Goal: Task Accomplishment & Management: Manage account settings

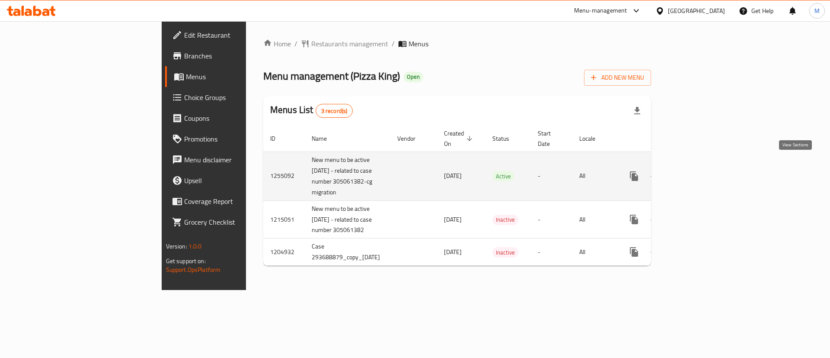
click at [707, 169] on link "enhanced table" at bounding box center [696, 176] width 21 height 21
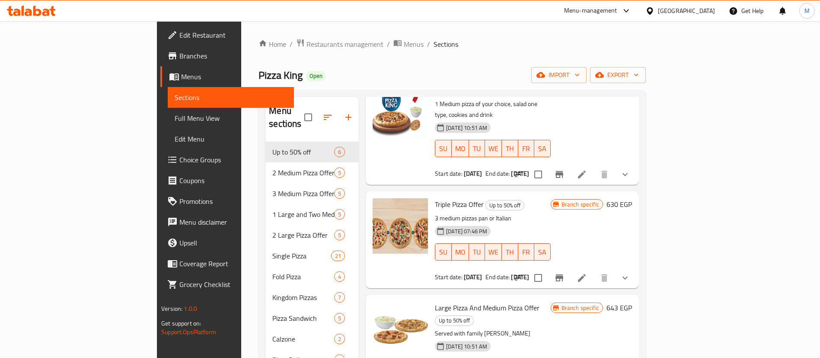
scroll to position [62, 0]
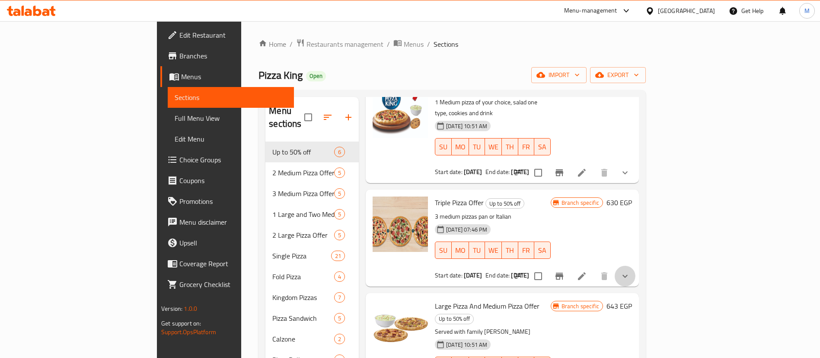
click at [636, 266] on button "show more" at bounding box center [625, 276] width 21 height 21
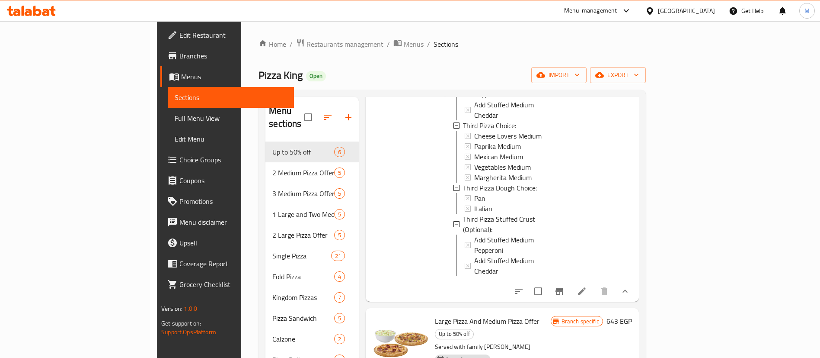
scroll to position [660, 0]
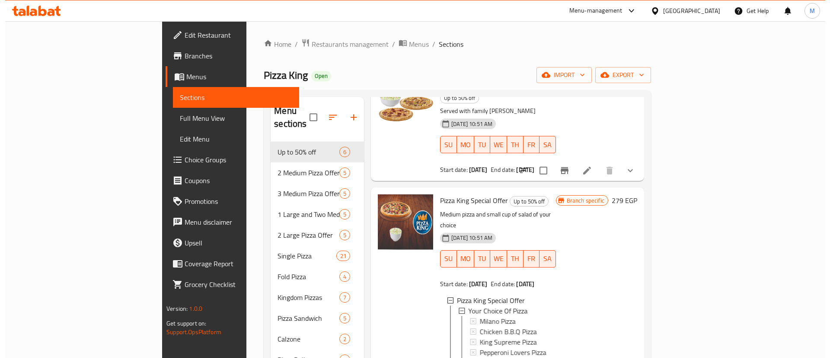
scroll to position [799, 0]
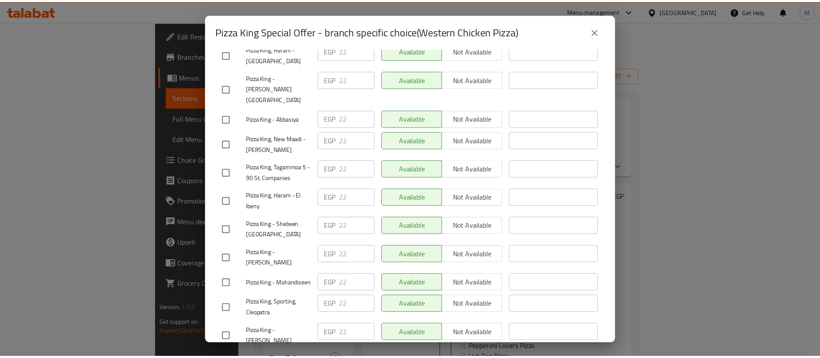
scroll to position [1081, 0]
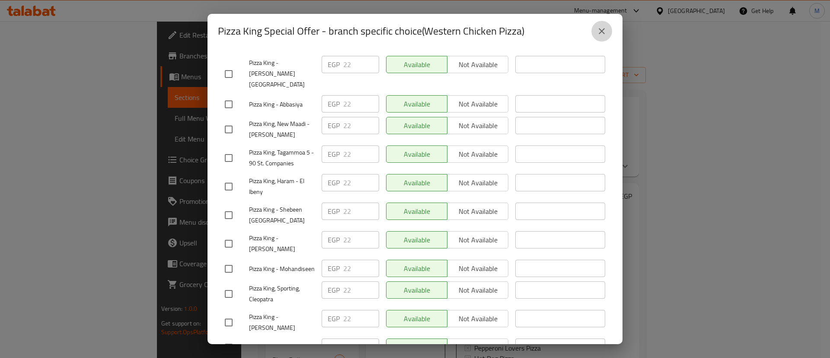
click at [602, 29] on icon "close" at bounding box center [602, 31] width 10 height 10
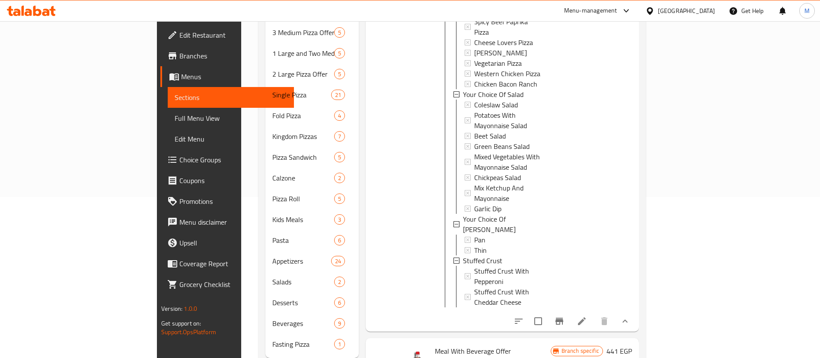
scroll to position [172, 0]
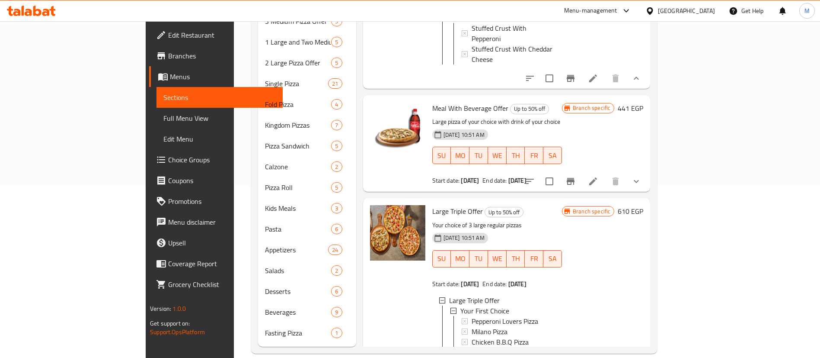
scroll to position [1196, 0]
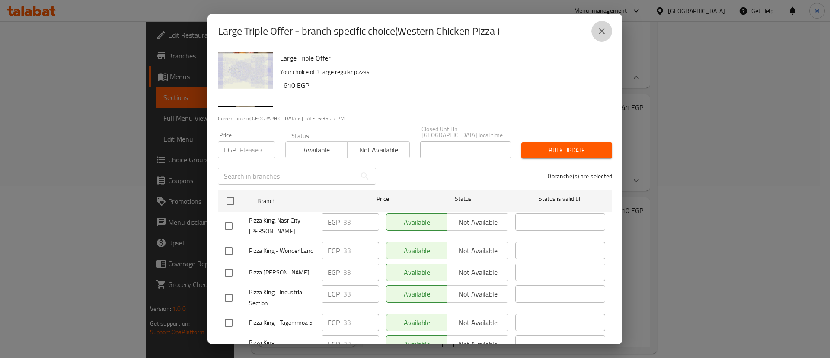
click at [608, 32] on button "close" at bounding box center [602, 31] width 21 height 21
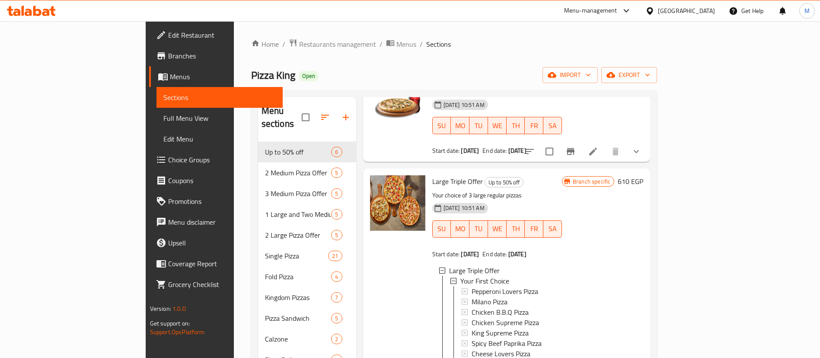
scroll to position [1396, 0]
drag, startPoint x: 478, startPoint y: 110, endPoint x: 424, endPoint y: 111, distance: 54.1
click at [461, 276] on div "Your First Choice" at bounding box center [508, 281] width 95 height 10
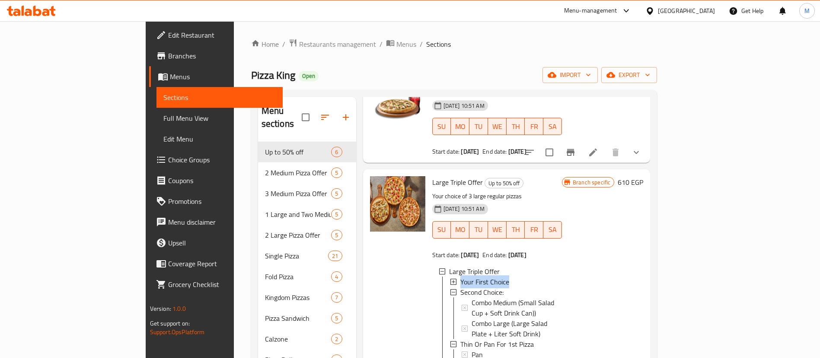
copy span "Your First Choice"
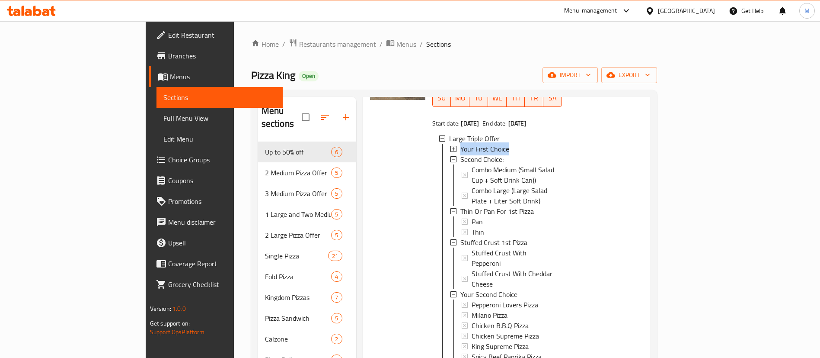
scroll to position [172, 0]
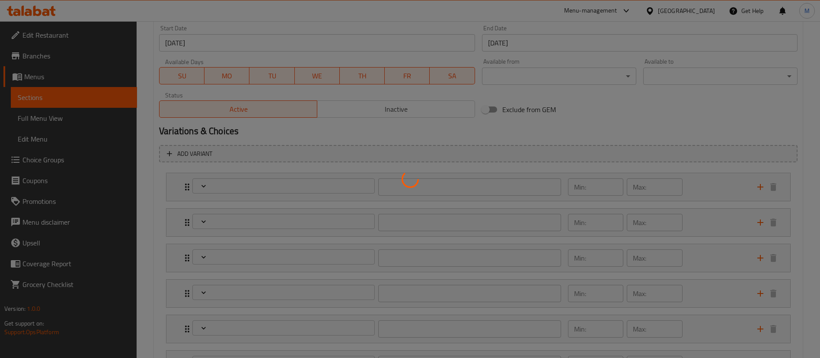
scroll to position [396, 0]
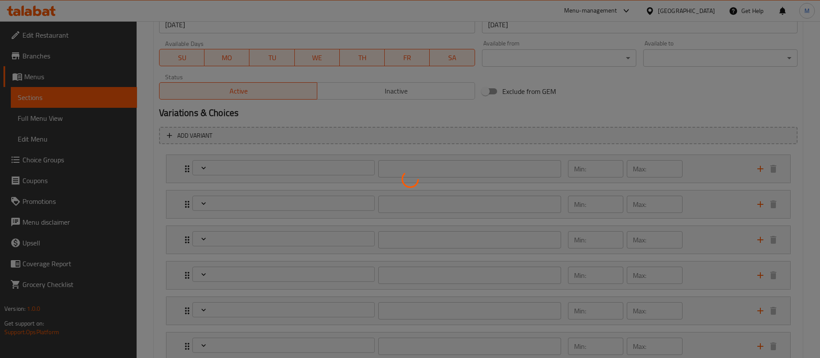
type input "إختيارك الأول"
type input "1"
type input "الإختيار الثاني:"
type input "0"
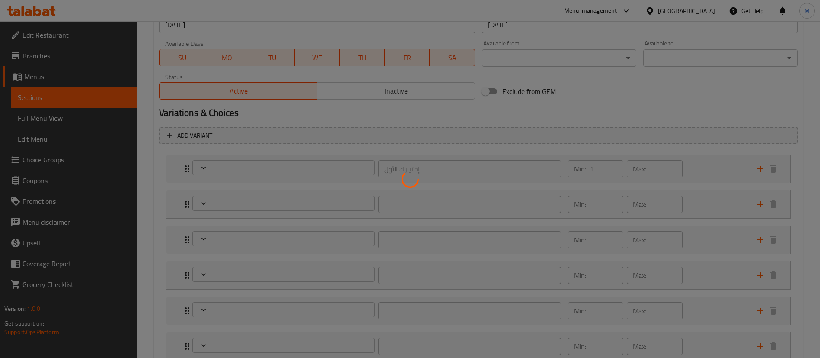
type input "1"
type input "سميكة أو رفيعة للبيتزا الأولى"
type input "1"
type input "ستافد كراست البيتزا الأولى"
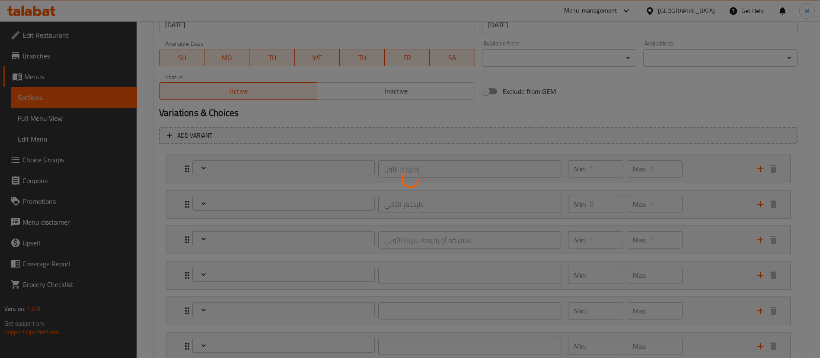
type input "0"
type input "1"
type input "إختيارك الثاني"
type input "1"
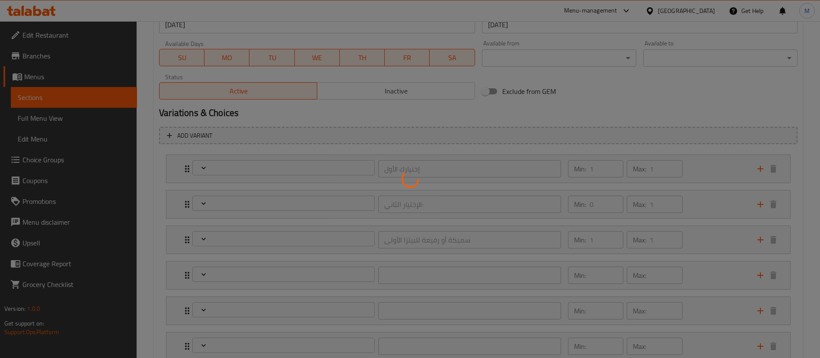
type input "سميكة أو رفيعة للبيتزا الثانية"
type input "1"
type input "ستافد كراست البيتزا الثانية"
type input "0"
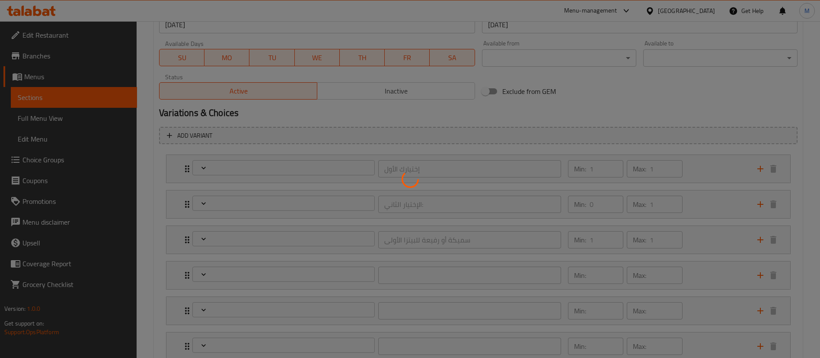
type input "1"
type input "إختيارك الثالث"
type input "1"
type input "سميكة أو رفيعة للبيتزا الثالثة"
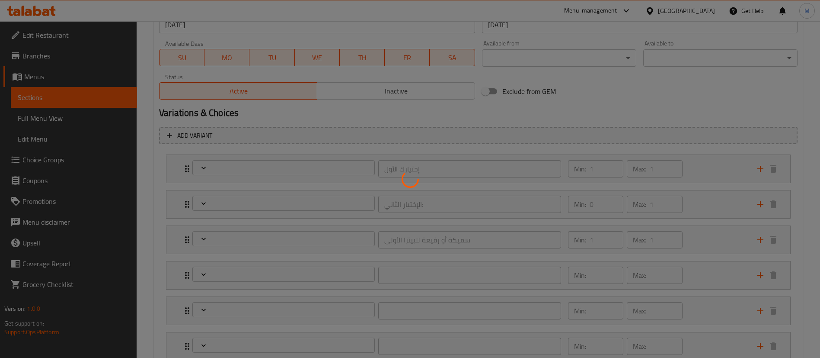
type input "1"
type input "ستافد كراست البيتزا الثالثة"
type input "0"
type input "1"
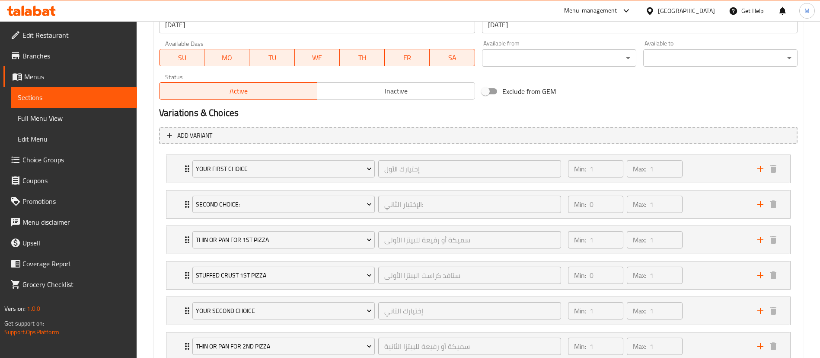
click at [155, 194] on div "Update Large Triple Offer Change Image Size: 1200 x 800 px / Image formats: jpg…" at bounding box center [478, 112] width 649 height 849
click at [179, 173] on div "Your First Choice إختيارك الأول ​ Min: 1 ​ Max: 1 ​" at bounding box center [479, 169] width 624 height 28
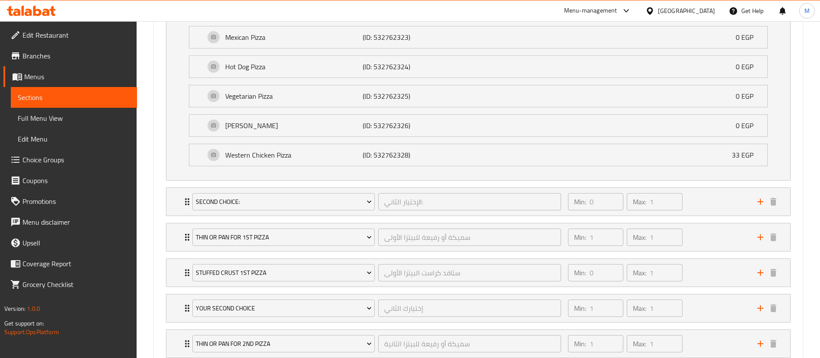
scroll to position [769, 0]
click at [183, 310] on icon "Expand" at bounding box center [187, 307] width 10 height 10
click at [181, 201] on div "Second Choice: الإختيار الثاني: ​ Min: 0 ​ Max: 1 ​" at bounding box center [479, 201] width 624 height 28
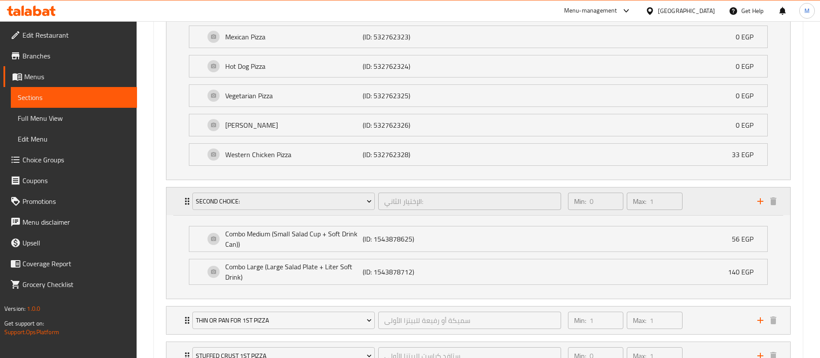
click at [181, 201] on div "Second Choice: الإختيار الثاني: ​ Min: 0 ​ Max: 1 ​" at bounding box center [479, 201] width 624 height 28
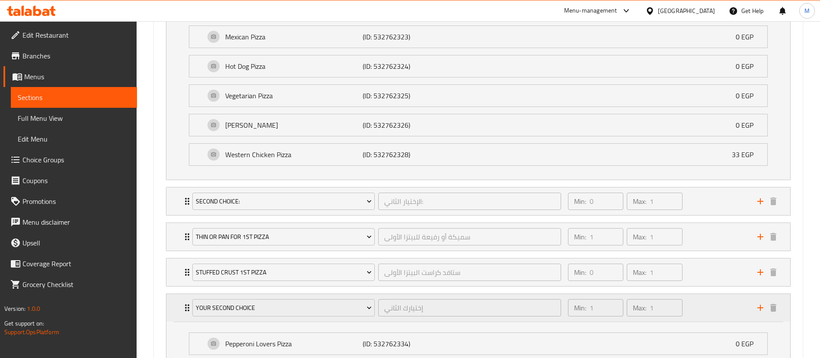
click at [181, 307] on div "Your Second Choice إختيارك الثاني ​ Min: 1 ​ Max: 1 ​" at bounding box center [479, 308] width 624 height 28
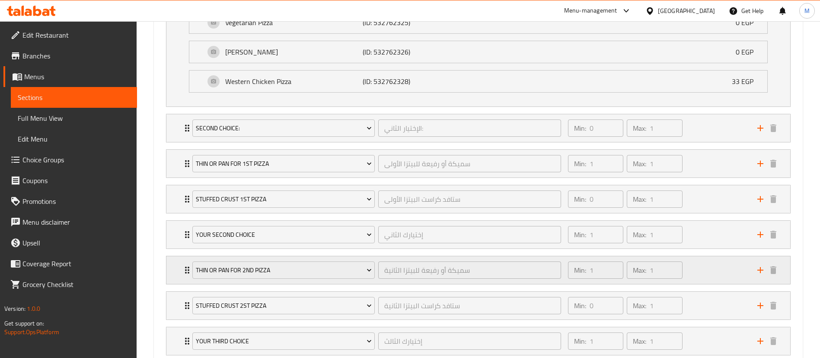
scroll to position [842, 0]
click at [176, 242] on div "Your Second Choice إختيارك الثاني ​ Min: 1 ​ Max: 1 ​" at bounding box center [479, 235] width 624 height 28
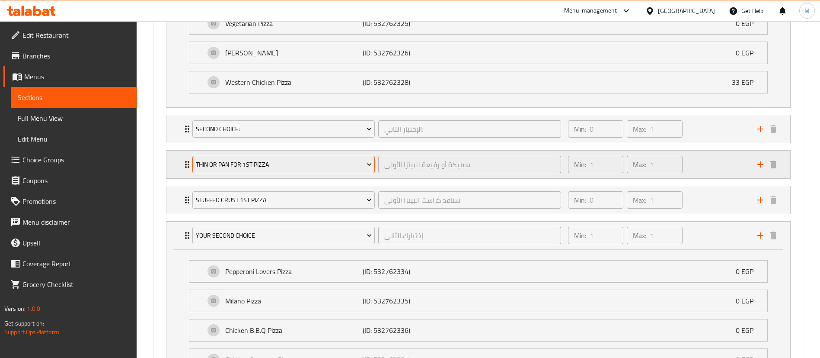
scroll to position [1341, 0]
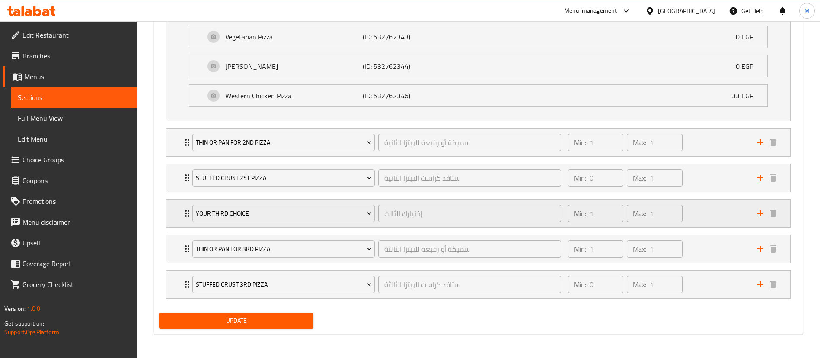
click at [182, 213] on div "Your Third Choice إختيارك الثالث ​ Min: 1 ​ Max: 1 ​" at bounding box center [479, 213] width 624 height 28
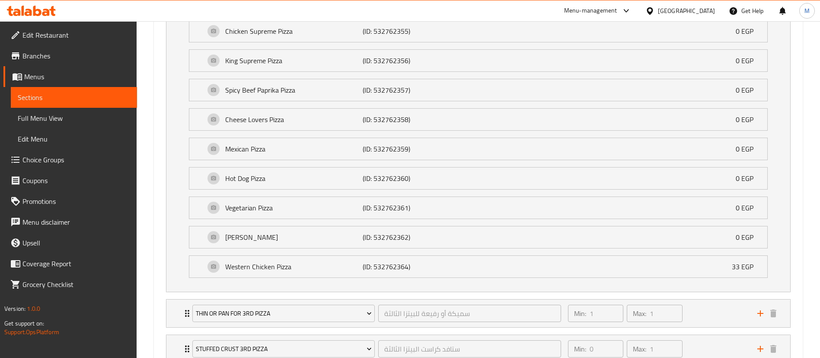
scroll to position [1711, 0]
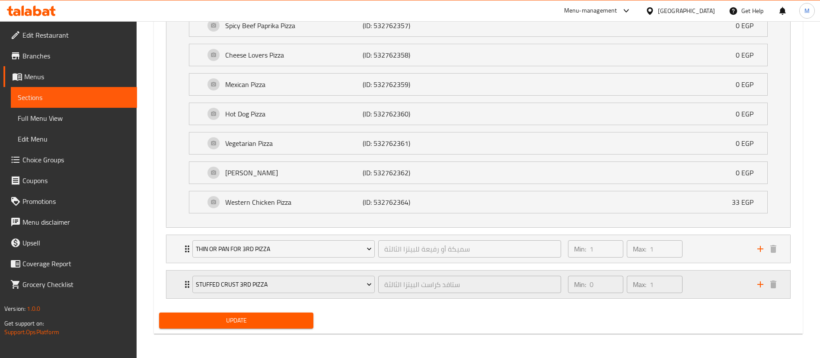
click at [186, 286] on icon "Expand" at bounding box center [187, 284] width 4 height 7
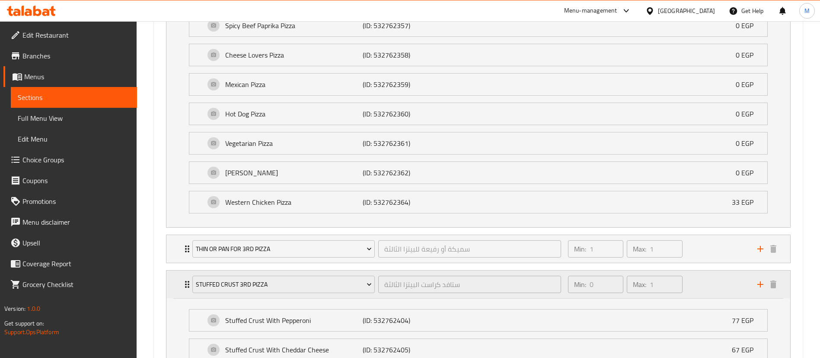
click at [186, 286] on icon "Expand" at bounding box center [187, 284] width 4 height 7
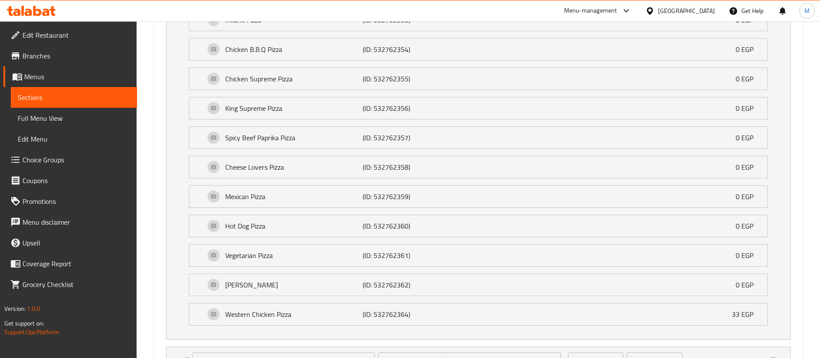
scroll to position [1598, 0]
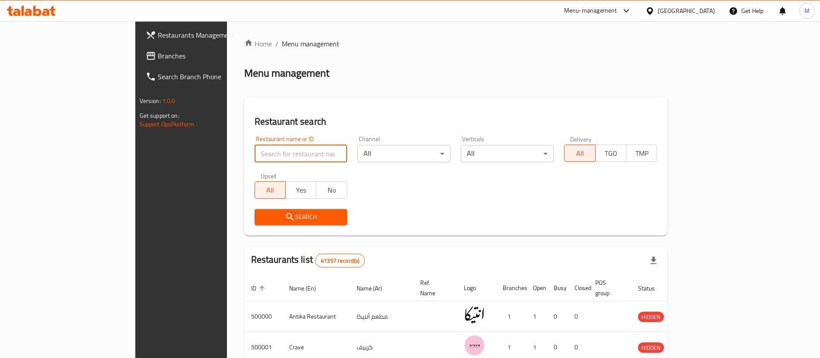
click at [258, 150] on input "search" at bounding box center [301, 153] width 93 height 17
type input "p"
type input "kingdom pizza"
click button "Search" at bounding box center [301, 217] width 93 height 16
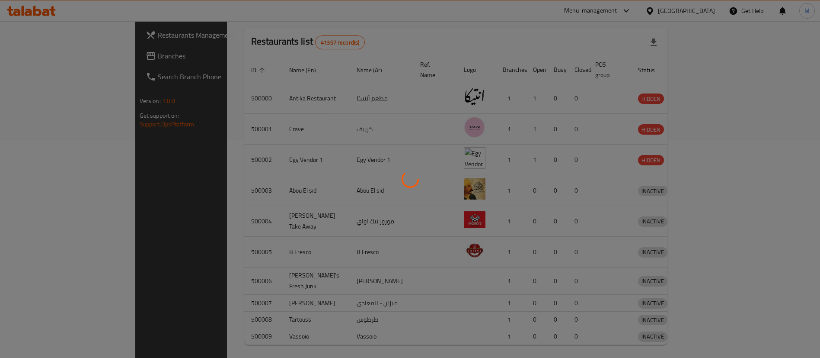
scroll to position [11, 0]
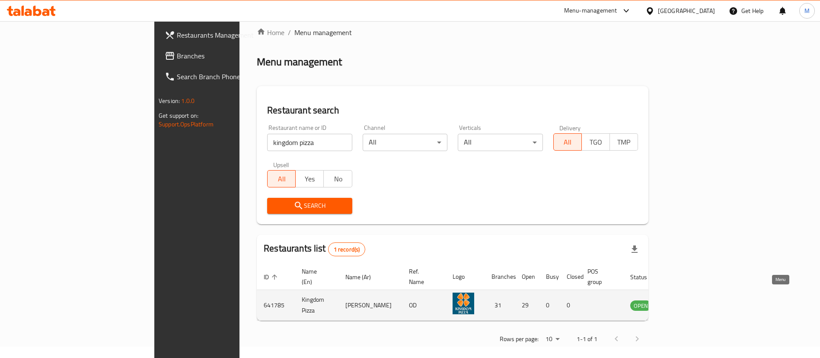
click at [686, 302] on icon "enhanced table" at bounding box center [681, 305] width 10 height 7
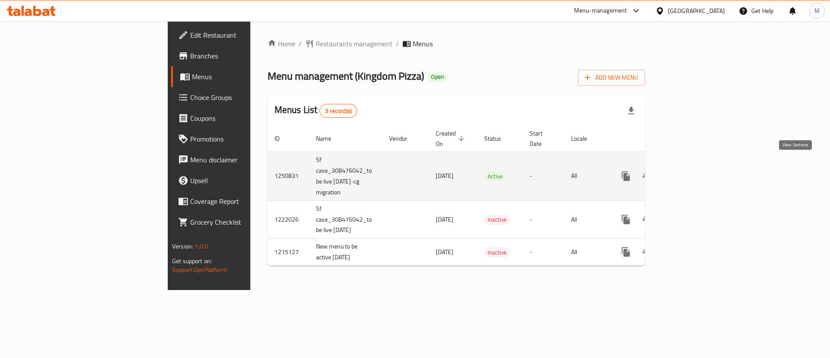
click at [694, 171] on icon "enhanced table" at bounding box center [688, 176] width 10 height 10
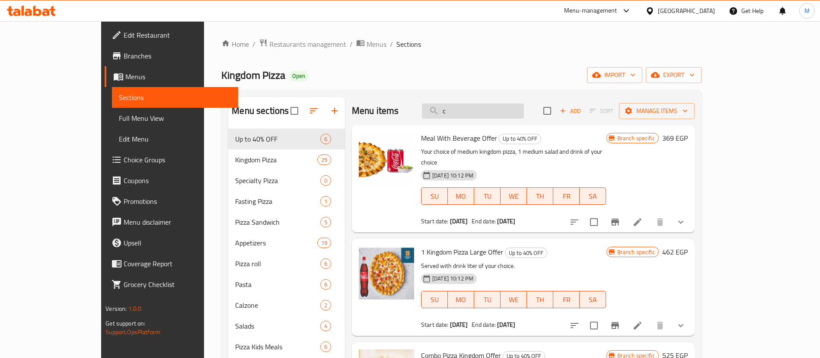
click at [524, 112] on input "c" at bounding box center [473, 110] width 102 height 15
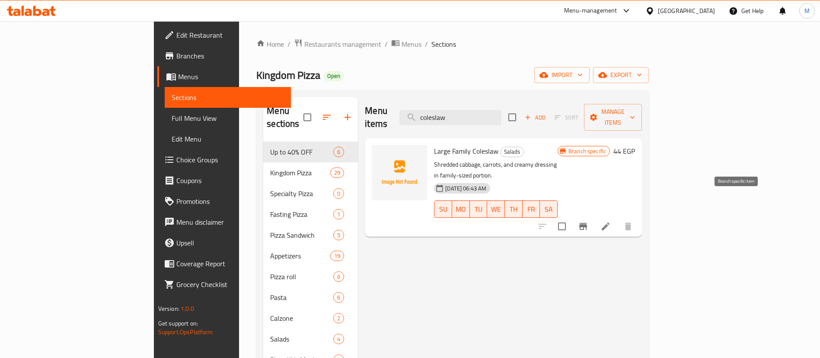
type input "coleslaw"
click at [594, 216] on button "Branch-specific-item" at bounding box center [583, 226] width 21 height 21
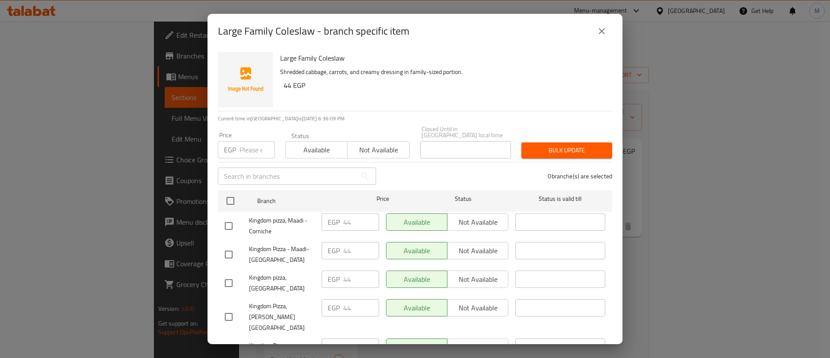
click at [253, 149] on input "number" at bounding box center [257, 149] width 35 height 17
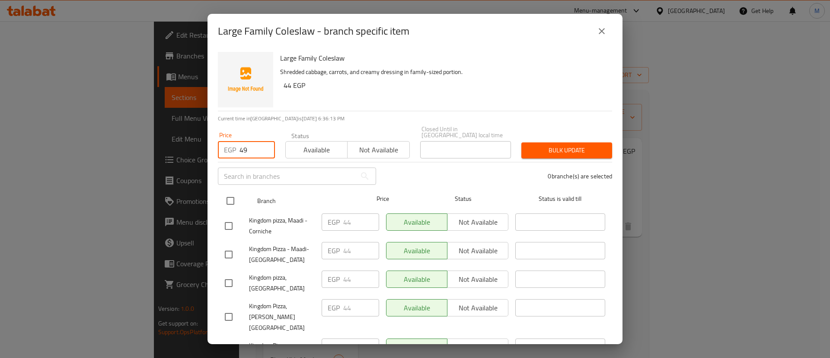
type input "49"
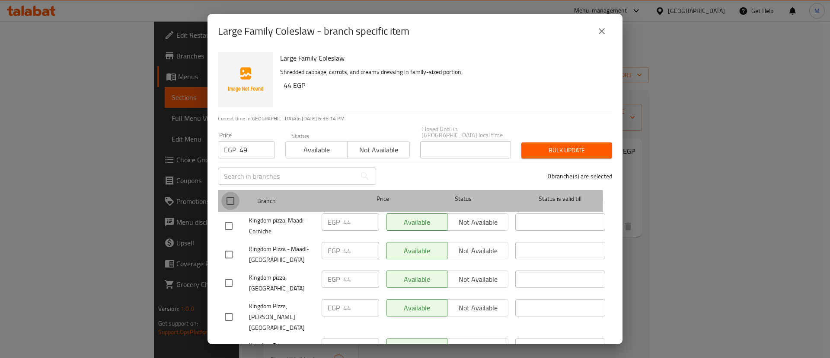
click at [232, 200] on input "checkbox" at bounding box center [230, 201] width 18 height 18
checkbox input "true"
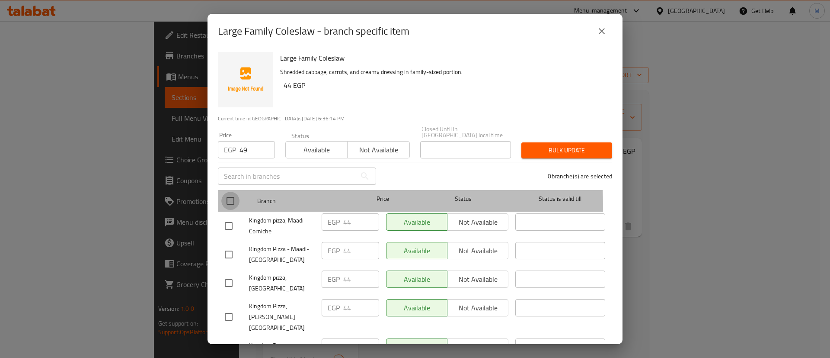
checkbox input "true"
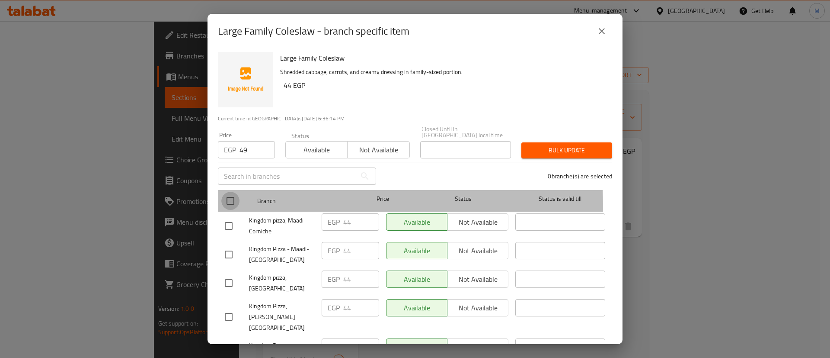
checkbox input "true"
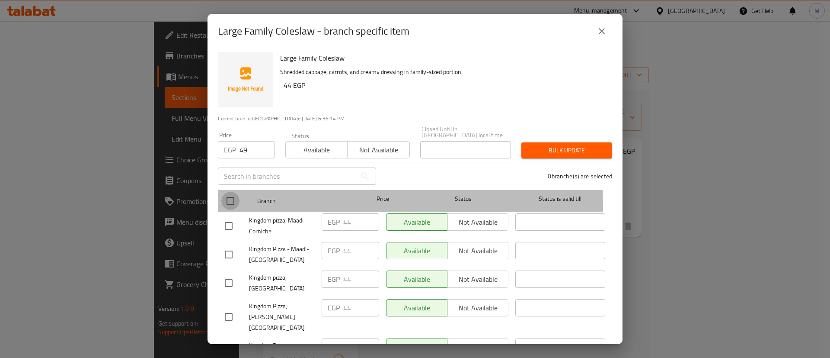
checkbox input "true"
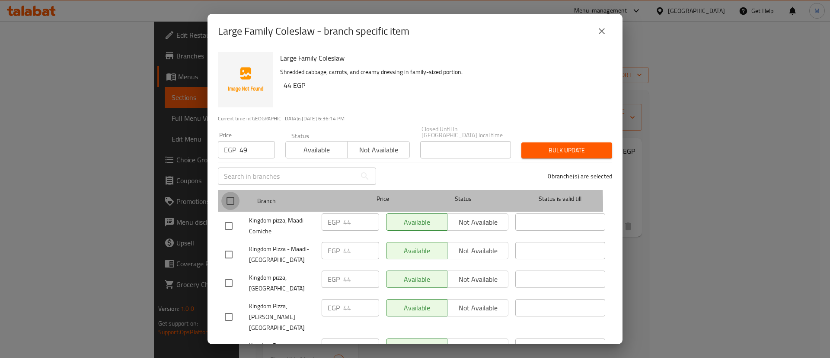
checkbox input "true"
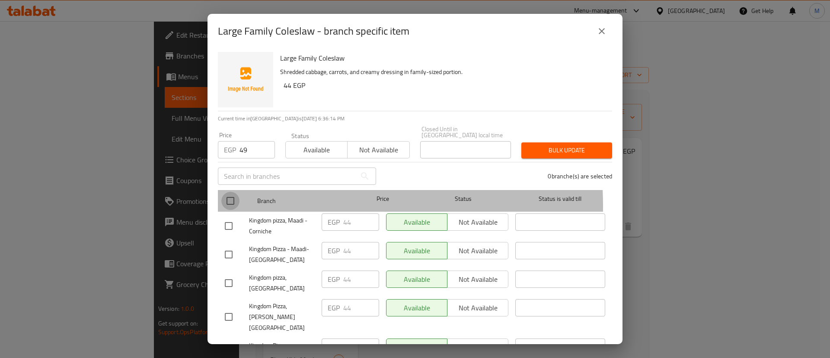
checkbox input "true"
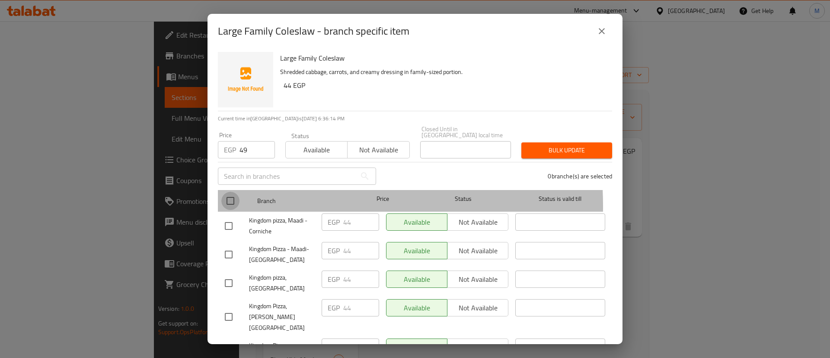
checkbox input "true"
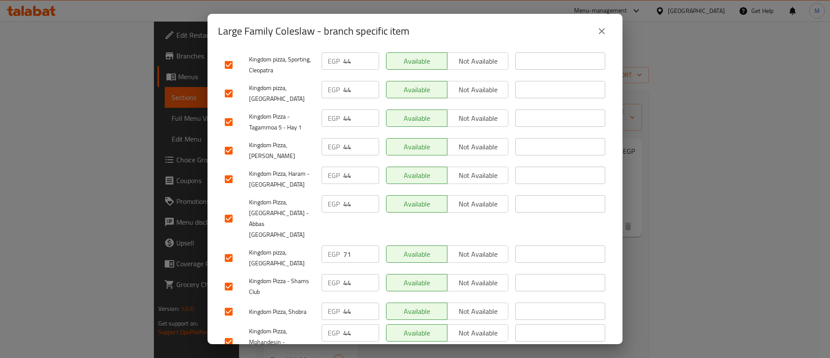
scroll to position [785, 0]
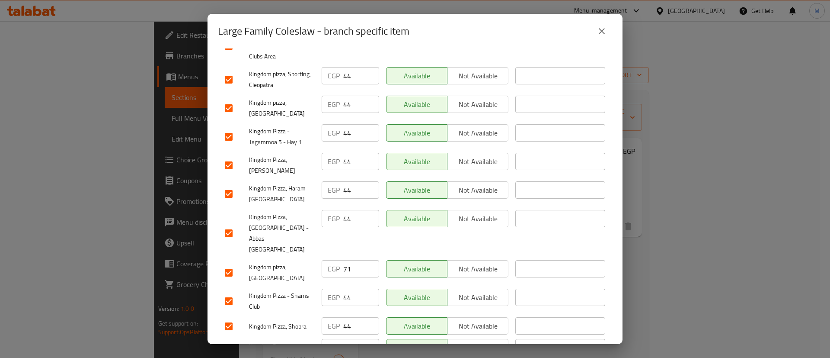
click at [237, 263] on input "checkbox" at bounding box center [229, 272] width 18 height 18
checkbox input "false"
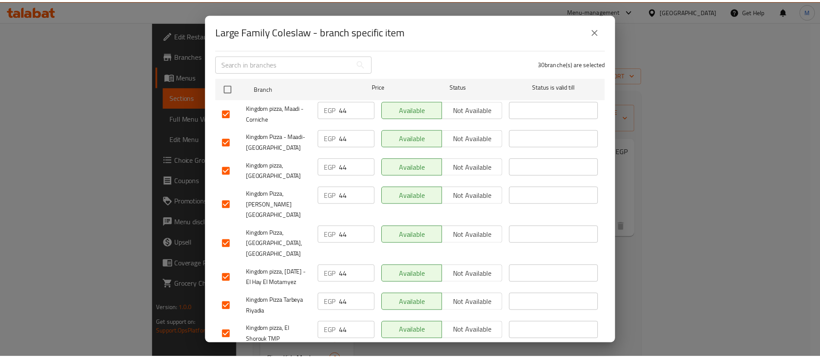
scroll to position [0, 0]
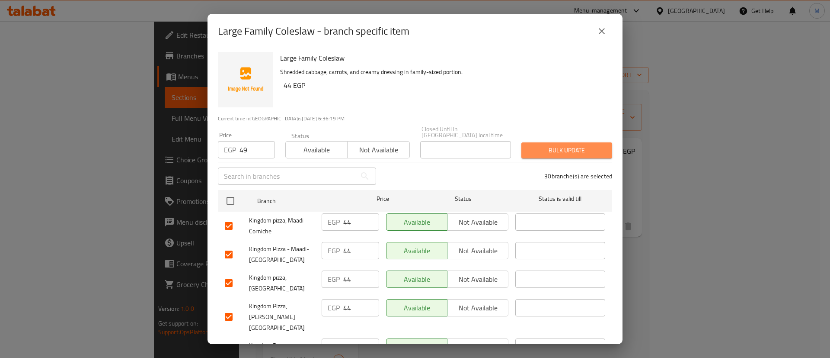
click at [565, 145] on span "Bulk update" at bounding box center [566, 150] width 77 height 11
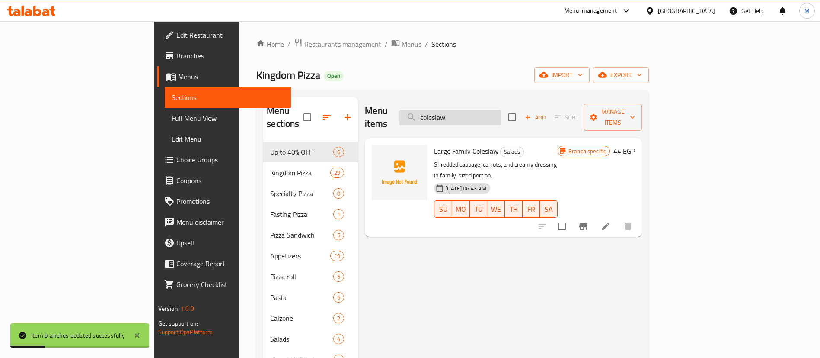
click at [502, 110] on input "coleslaw" at bounding box center [451, 117] width 102 height 15
type input "c"
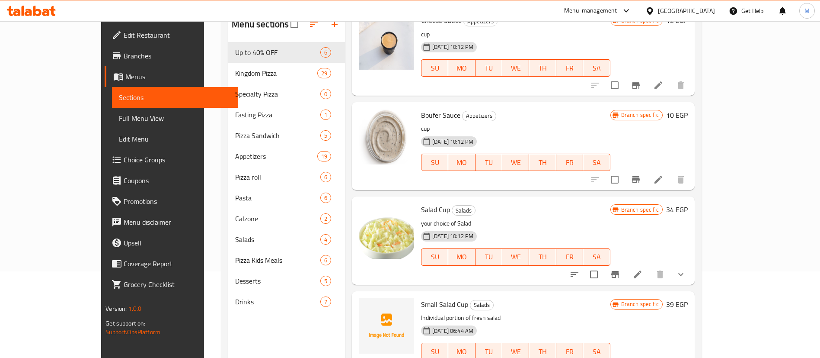
scroll to position [91, 0]
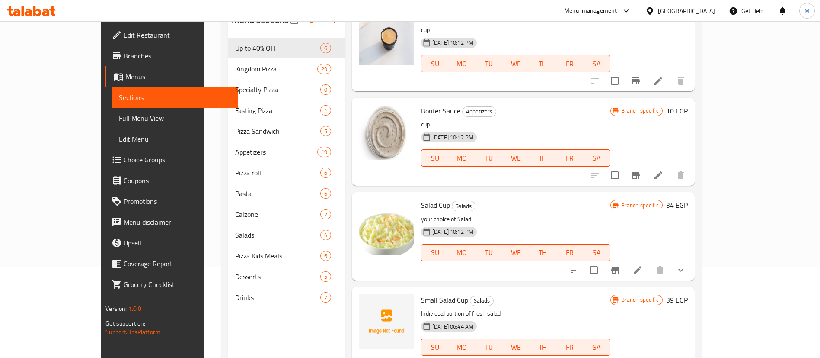
type input "cup"
click at [686, 265] on icon "show more" at bounding box center [681, 270] width 10 height 10
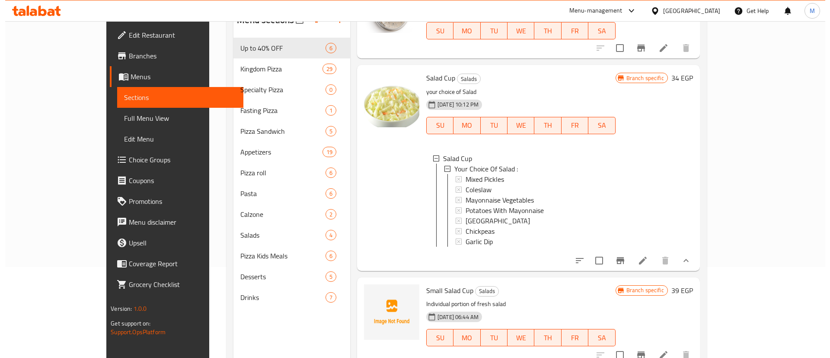
scroll to position [272, 0]
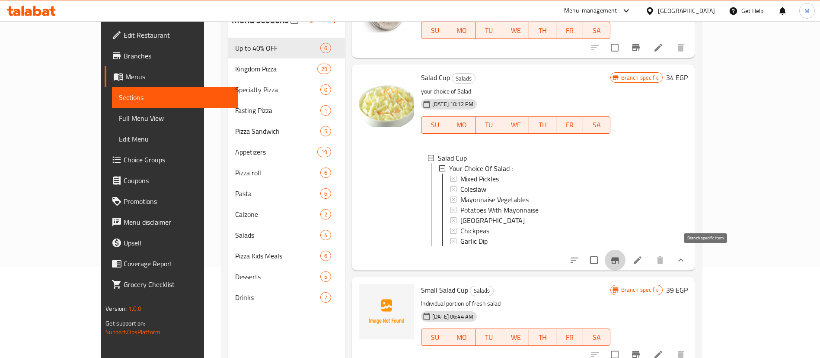
click at [619, 258] on icon "Branch-specific-item" at bounding box center [616, 259] width 8 height 7
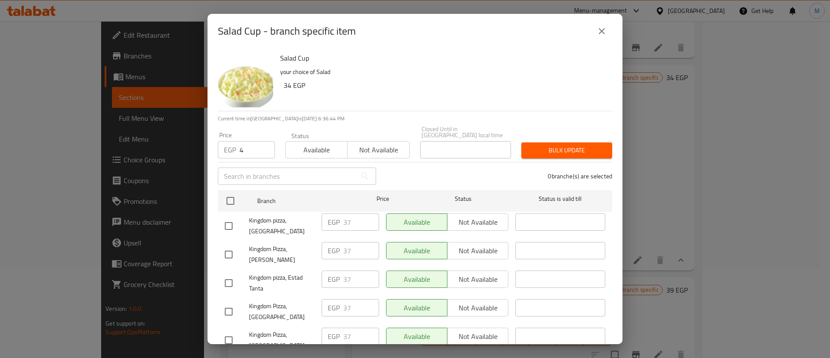
click at [250, 145] on input "4" at bounding box center [257, 149] width 35 height 17
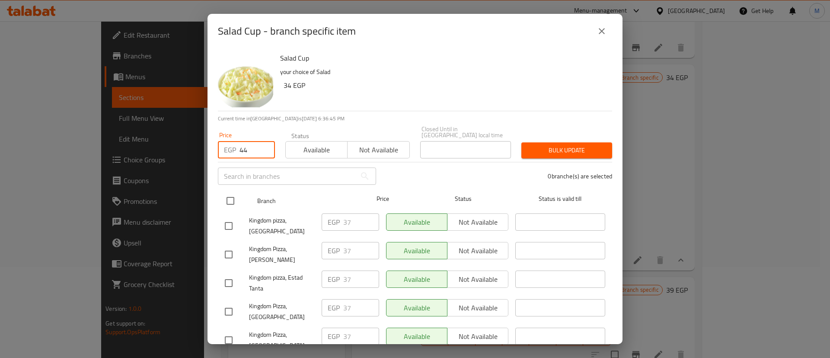
type input "44"
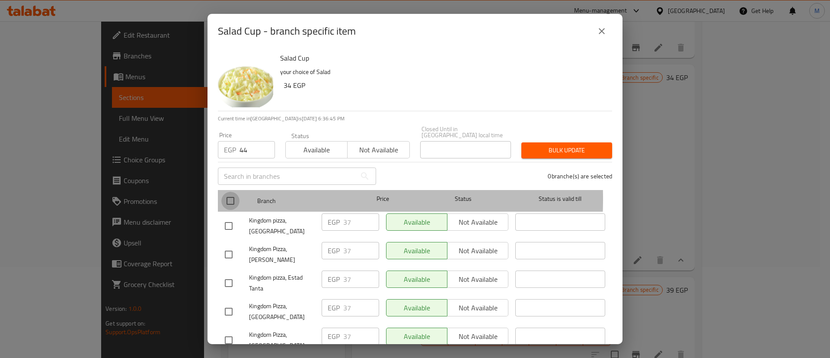
click at [238, 192] on input "checkbox" at bounding box center [230, 201] width 18 height 18
checkbox input "true"
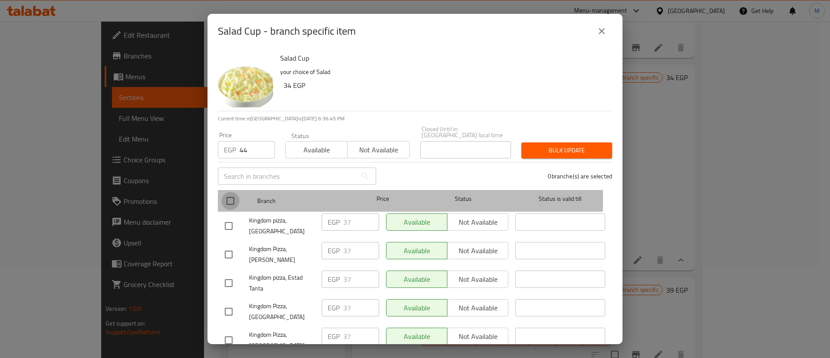
checkbox input "true"
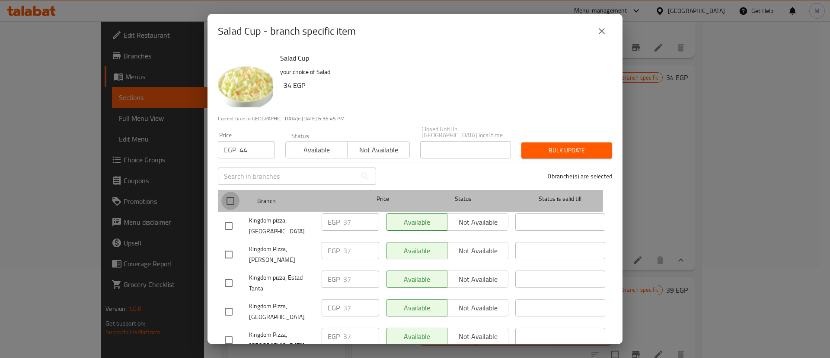
checkbox input "true"
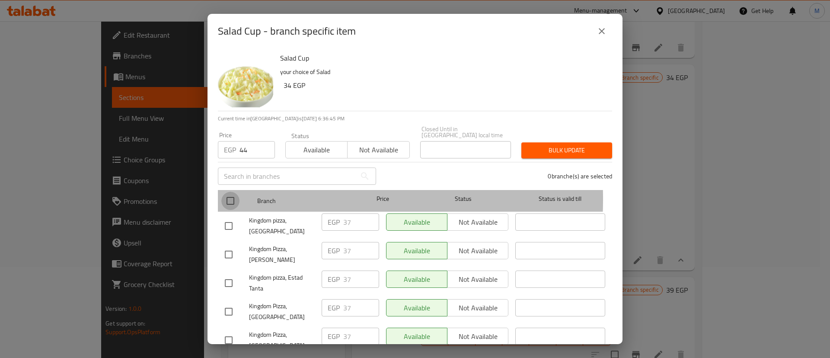
checkbox input "true"
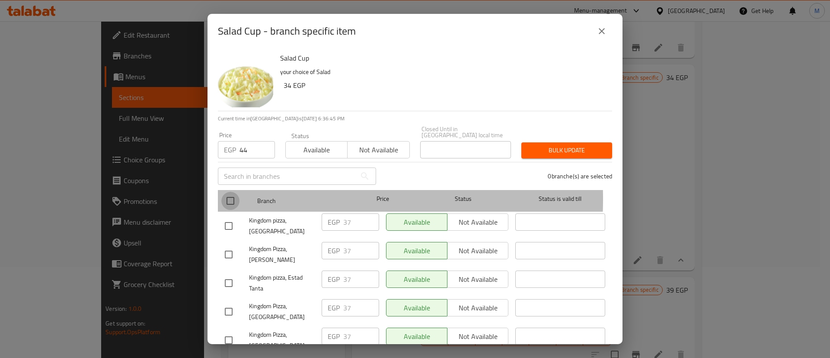
checkbox input "true"
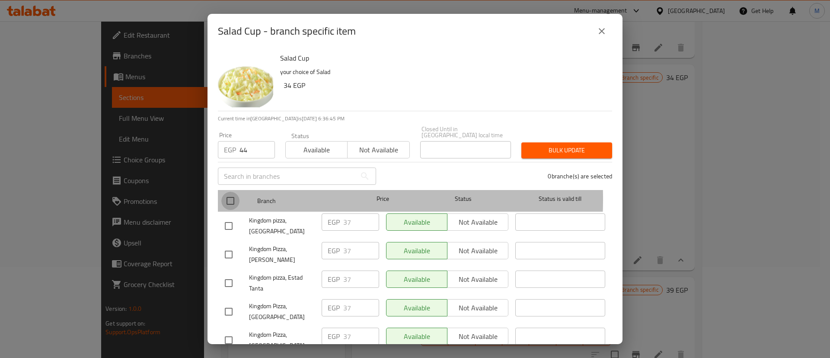
checkbox input "true"
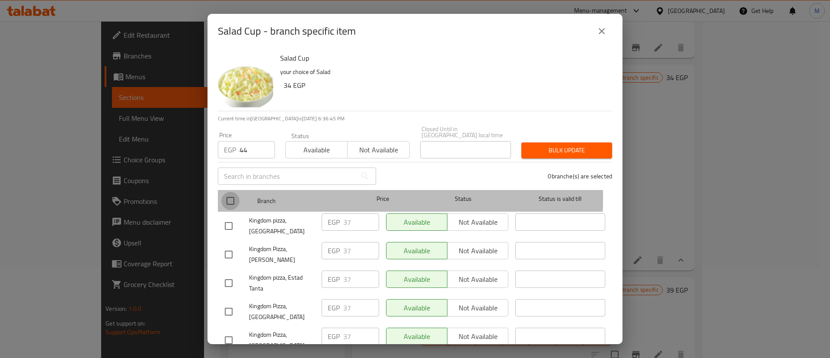
checkbox input "true"
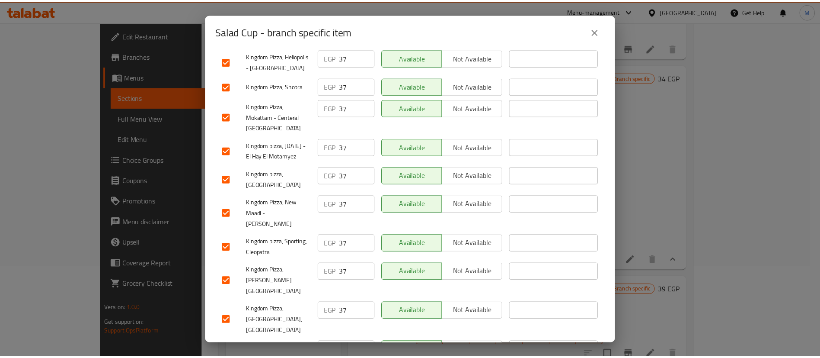
scroll to position [0, 0]
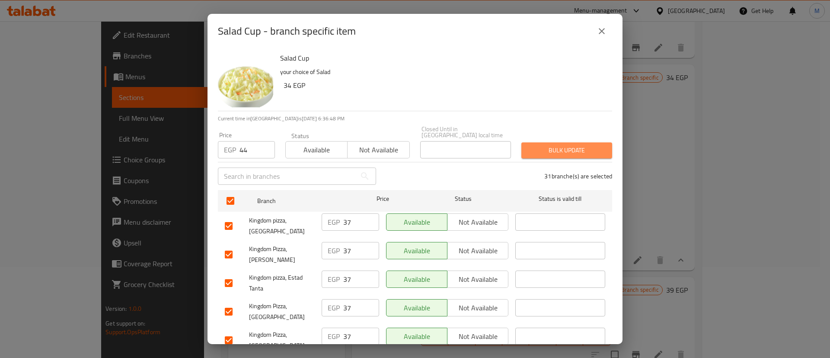
click at [564, 145] on span "Bulk update" at bounding box center [566, 150] width 77 height 11
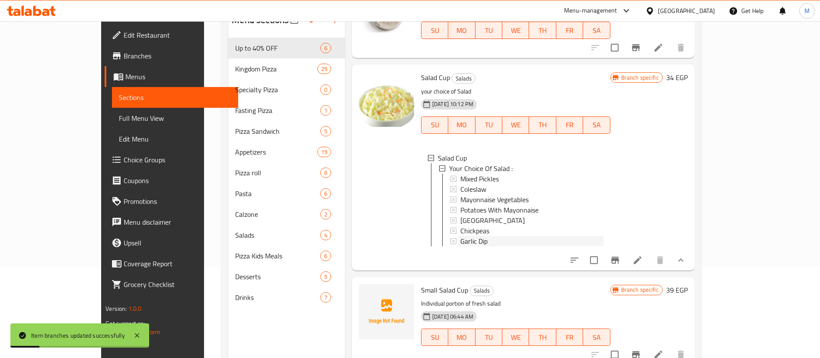
click at [461, 236] on span "Garlic Dip" at bounding box center [474, 241] width 27 height 10
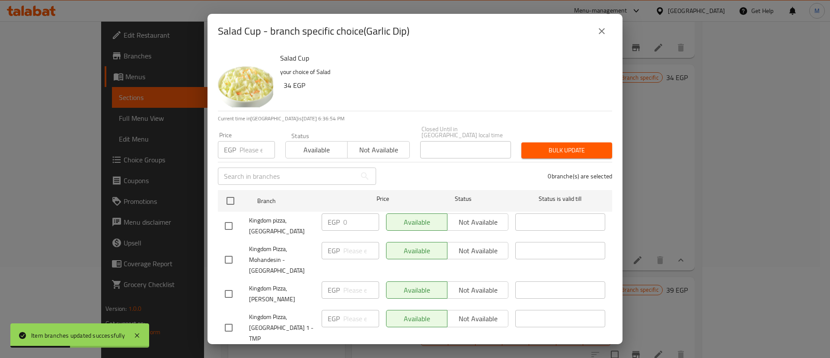
click at [603, 38] on button "close" at bounding box center [602, 31] width 21 height 21
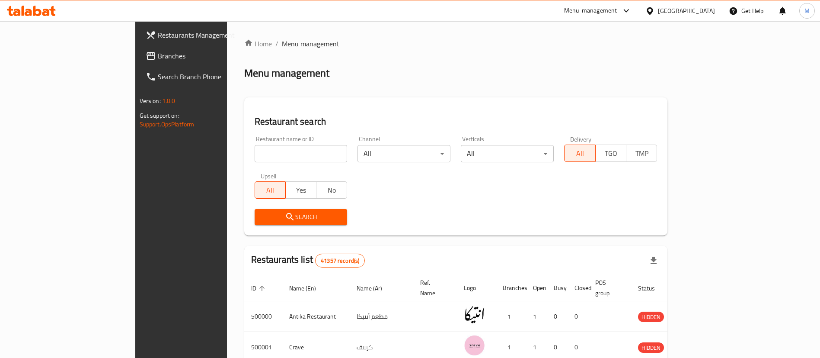
click at [255, 154] on input "search" at bounding box center [301, 153] width 93 height 17
type input "pizza king"
click button "Search" at bounding box center [301, 217] width 93 height 16
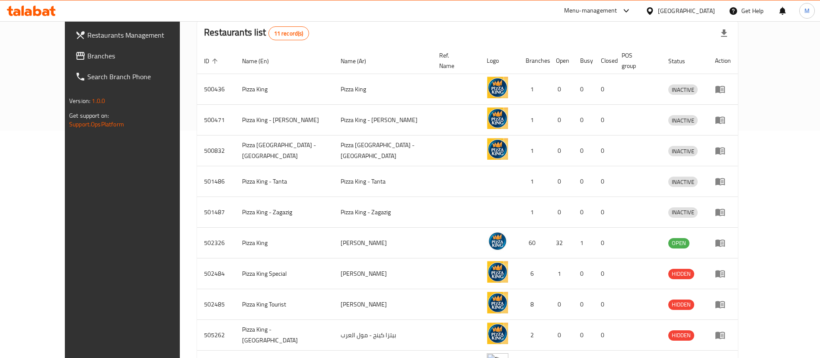
scroll to position [268, 0]
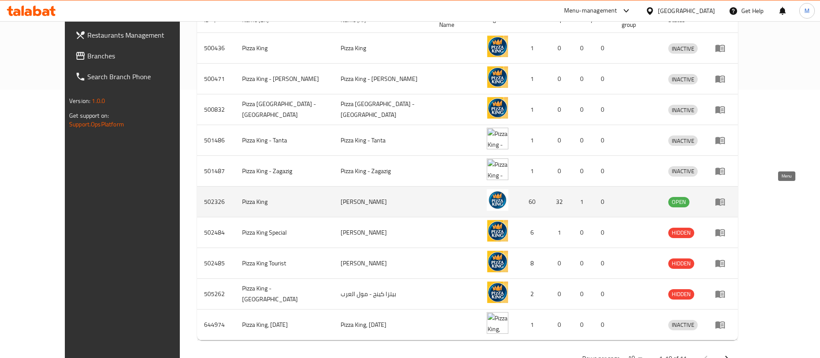
click at [726, 196] on icon "enhanced table" at bounding box center [720, 201] width 10 height 10
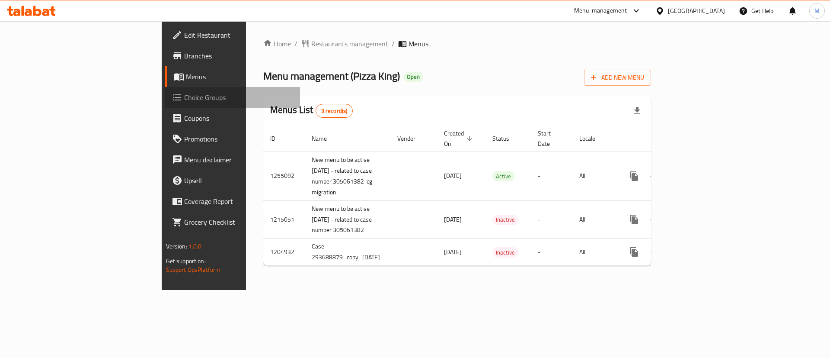
click at [184, 95] on span "Choice Groups" at bounding box center [238, 97] width 109 height 10
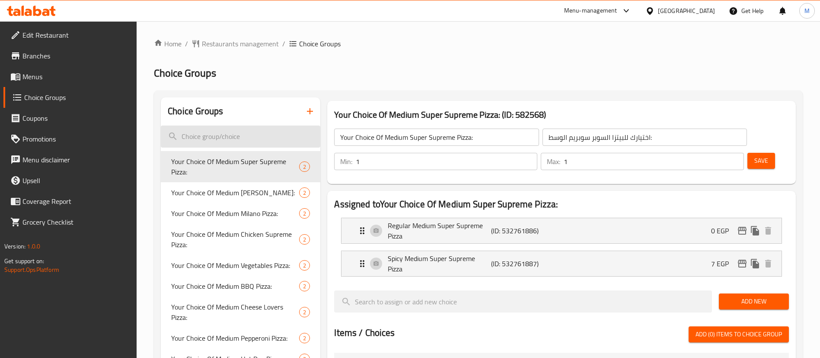
click at [223, 134] on input "search" at bounding box center [241, 136] width 160 height 22
paste input "Your First Choice"
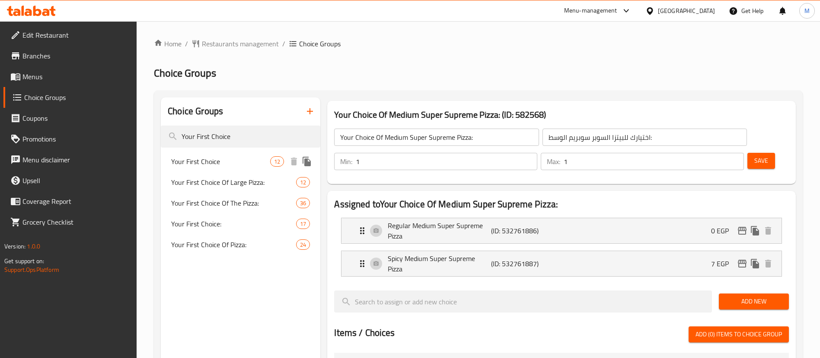
type input "Your First Choice"
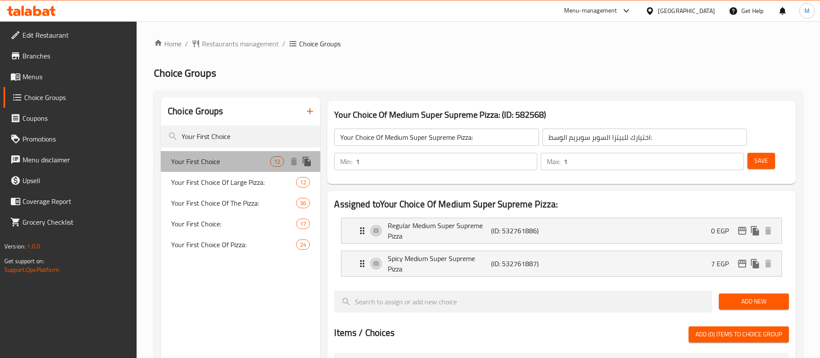
click at [224, 155] on div "Your First Choice 12" at bounding box center [241, 161] width 160 height 21
type input "Your First Choice"
type input "إختيارك الأول"
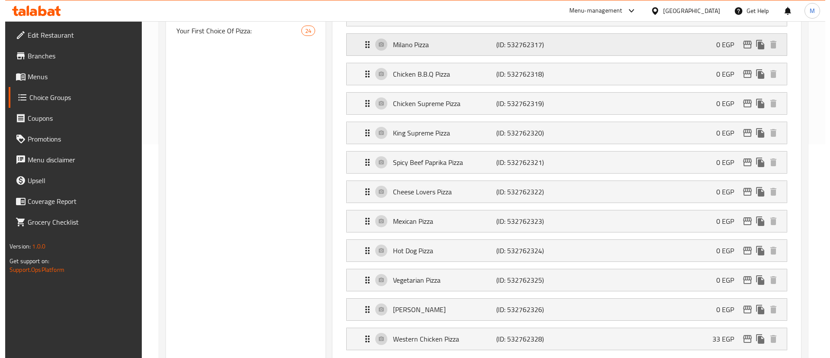
scroll to position [227, 0]
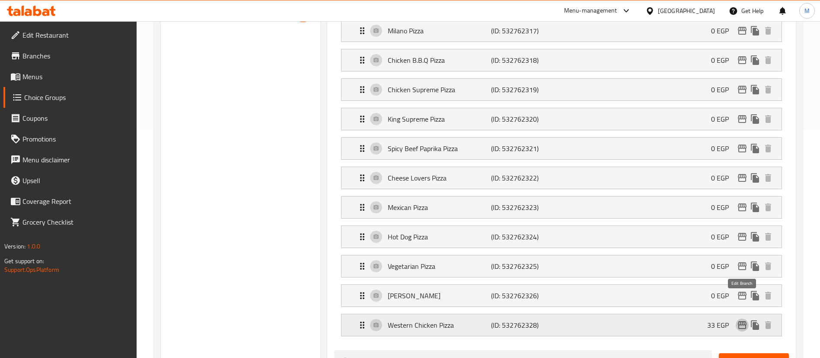
click at [741, 320] on icon "edit" at bounding box center [742, 325] width 10 height 10
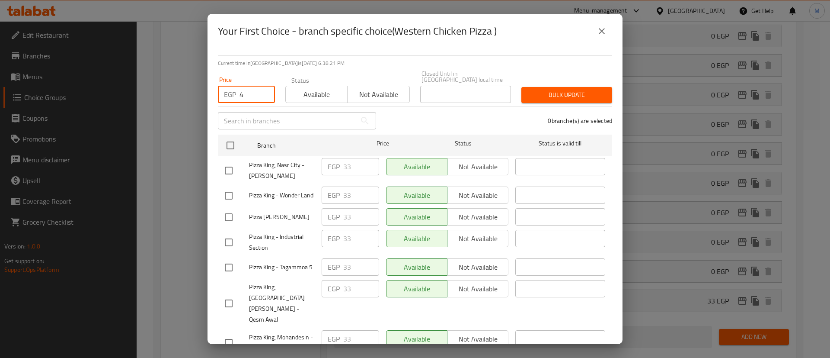
click at [250, 86] on input "4" at bounding box center [257, 94] width 35 height 17
type input "44"
click at [233, 139] on input "checkbox" at bounding box center [230, 145] width 18 height 18
checkbox input "true"
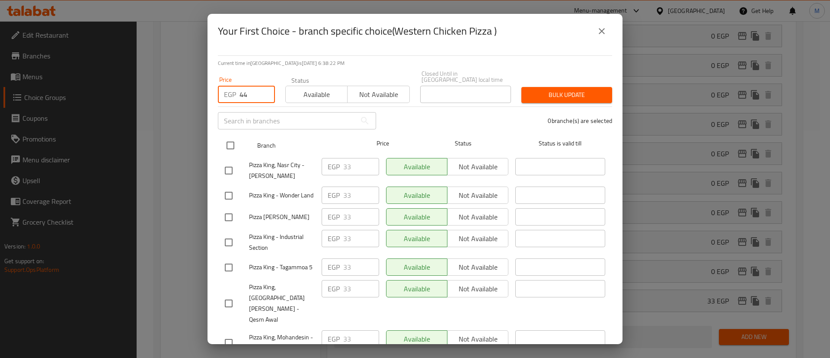
checkbox input "true"
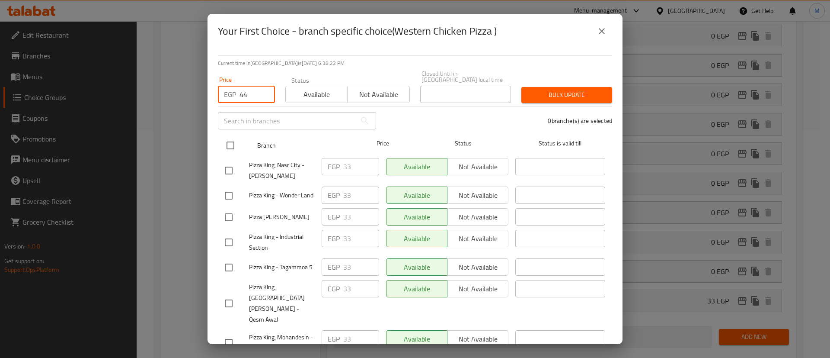
checkbox input "true"
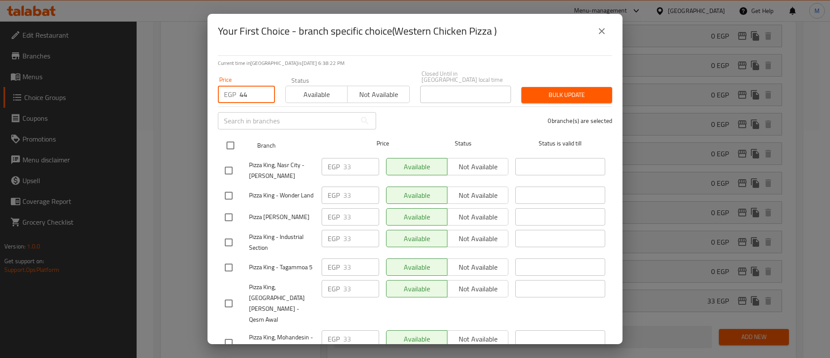
checkbox input "true"
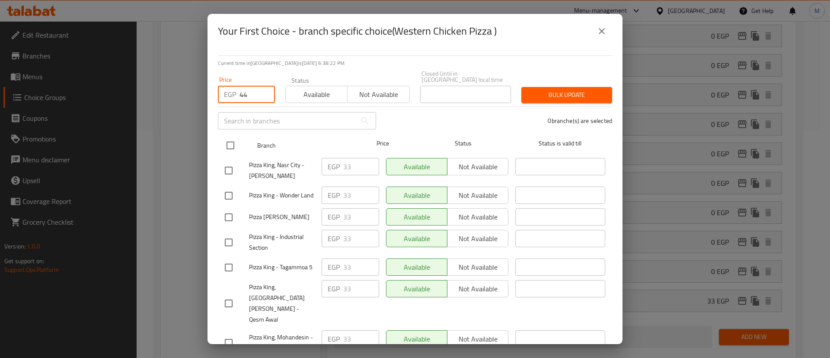
checkbox input "true"
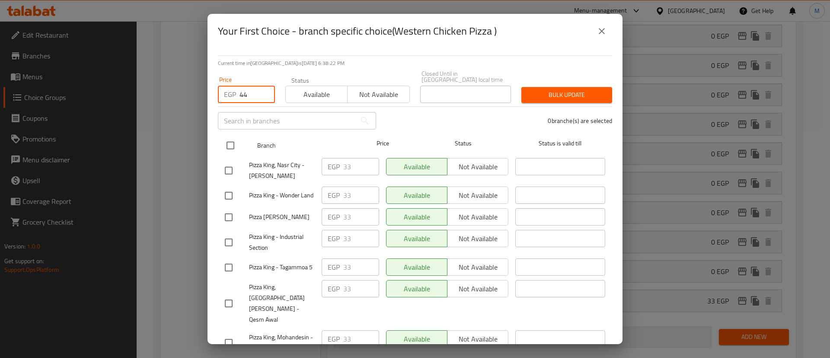
checkbox input "true"
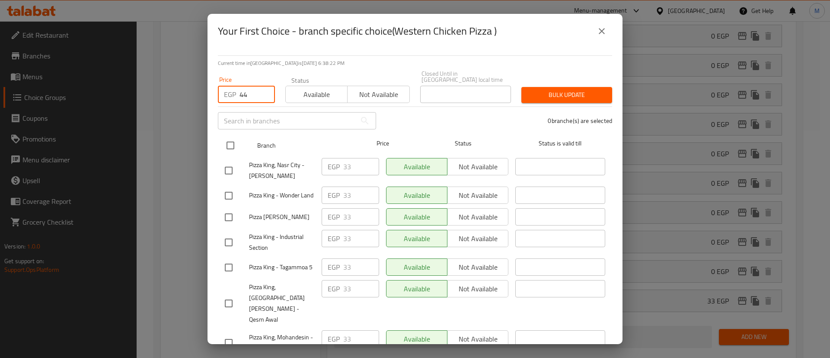
checkbox input "true"
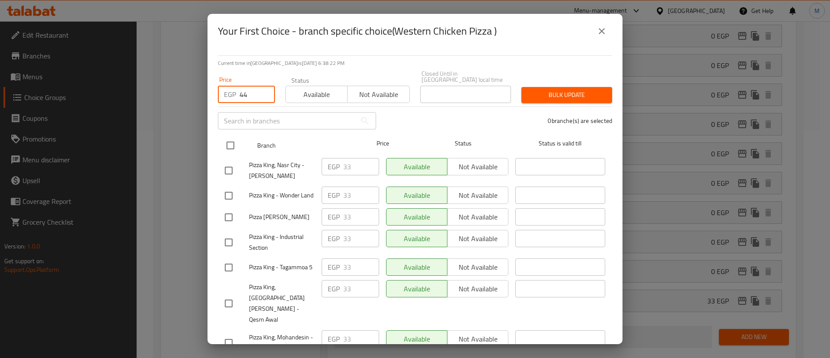
checkbox input "true"
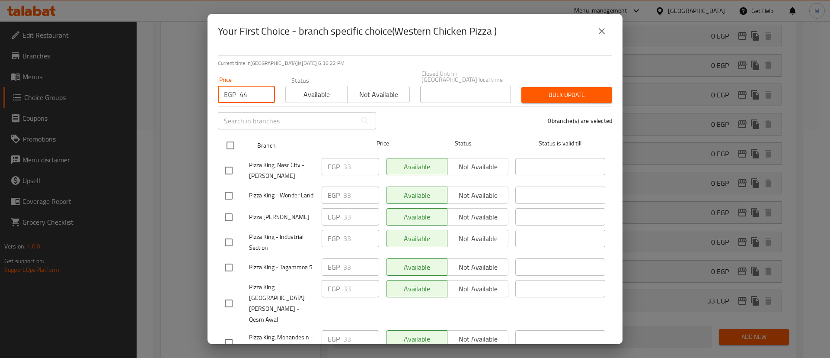
checkbox input "true"
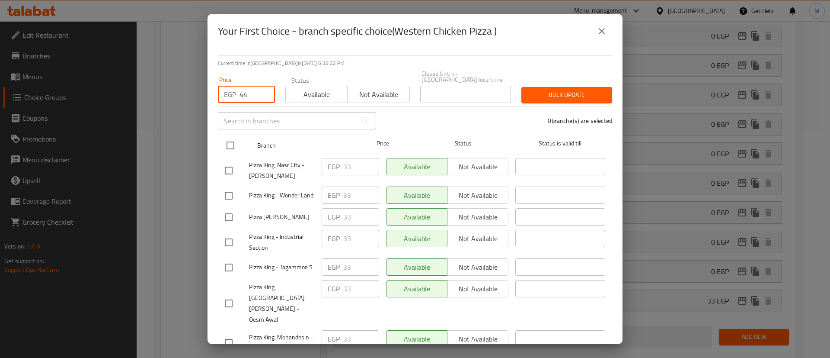
checkbox input "true"
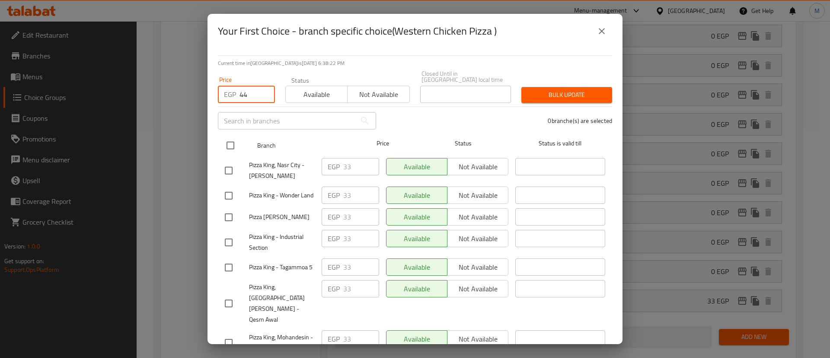
checkbox input "true"
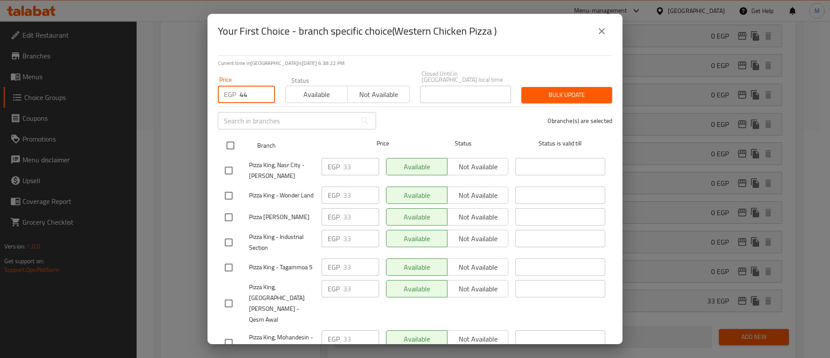
checkbox input "true"
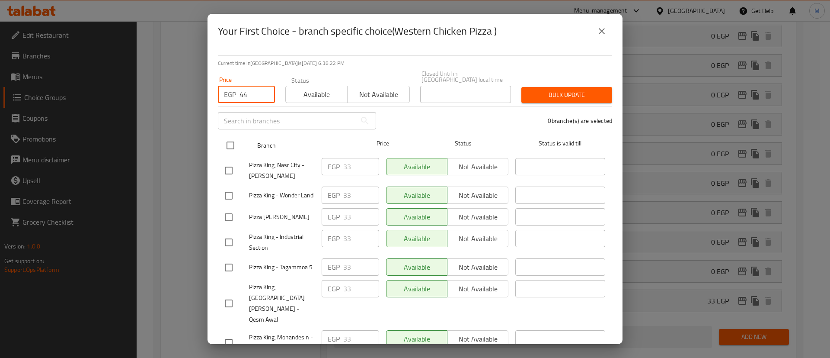
checkbox input "true"
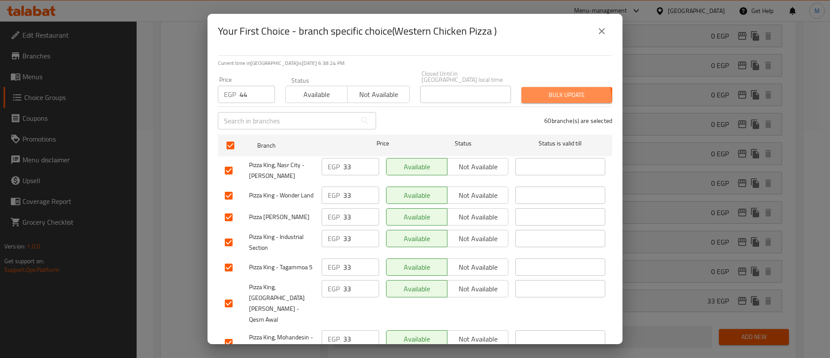
click at [542, 95] on button "Bulk update" at bounding box center [567, 95] width 91 height 16
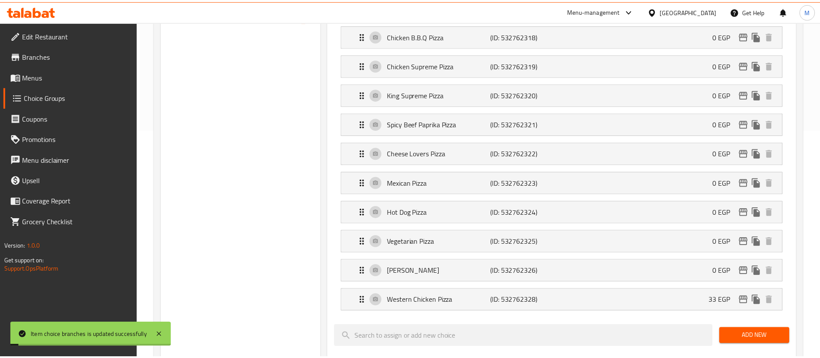
scroll to position [0, 0]
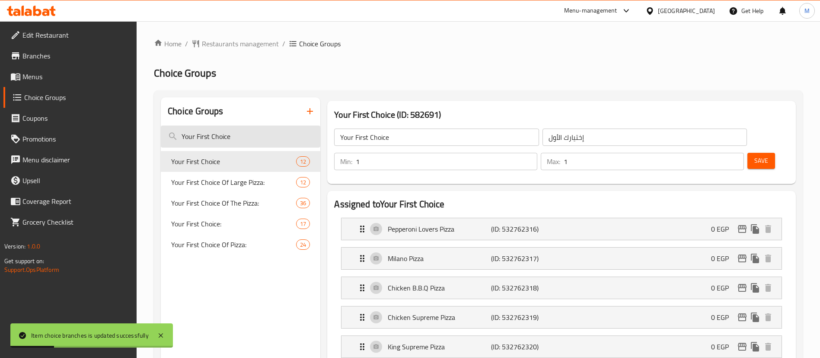
click at [203, 137] on input "Your First Choice" at bounding box center [241, 136] width 160 height 22
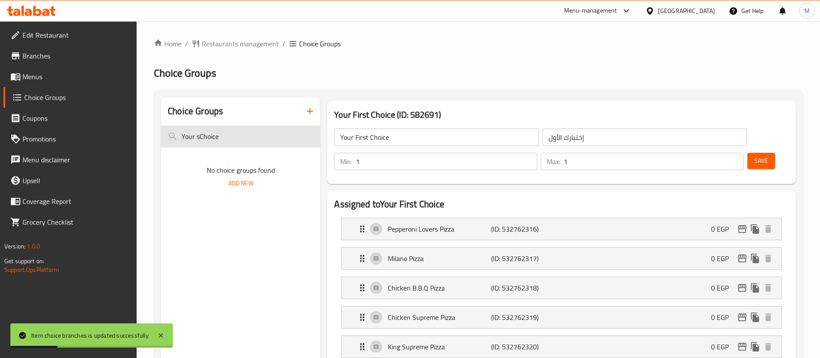
click at [203, 137] on input "Your sChoice" at bounding box center [241, 136] width 160 height 22
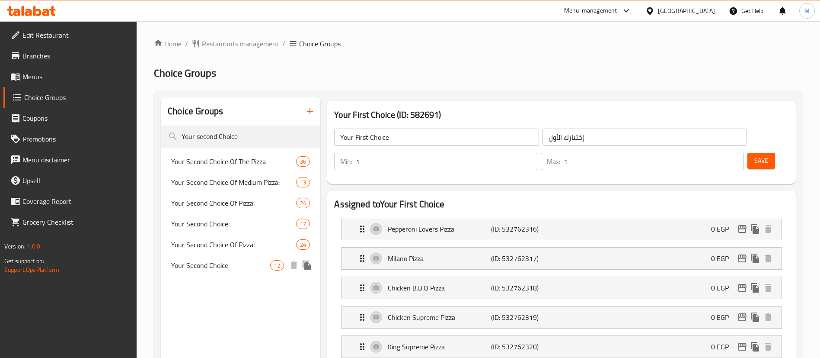
type input "Your second Choice"
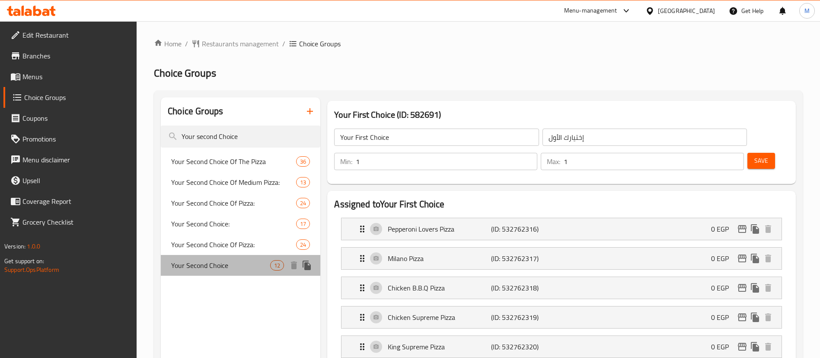
click at [248, 268] on span "Your Second Choice" at bounding box center [220, 265] width 99 height 10
type input "Your Second Choice"
type input "إختيارك الثاني"
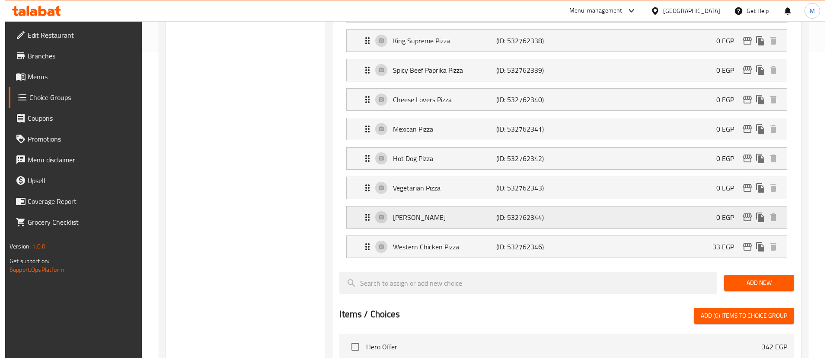
scroll to position [307, 0]
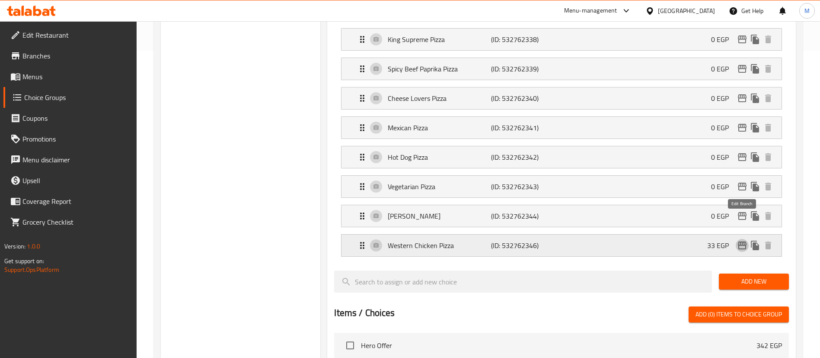
click at [745, 240] on icon "edit" at bounding box center [742, 245] width 10 height 10
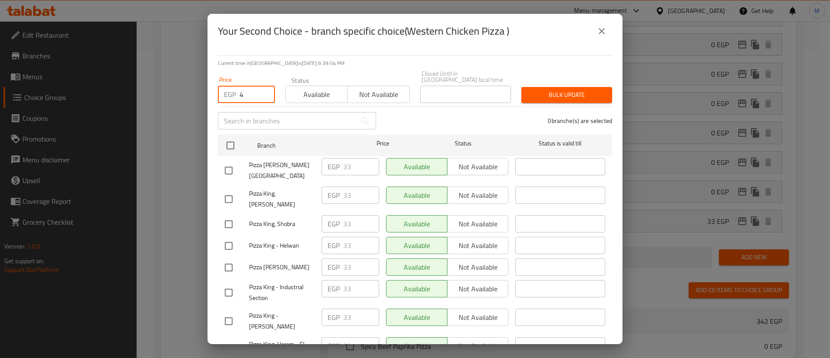
click at [253, 90] on input "4" at bounding box center [257, 94] width 35 height 17
type input "44"
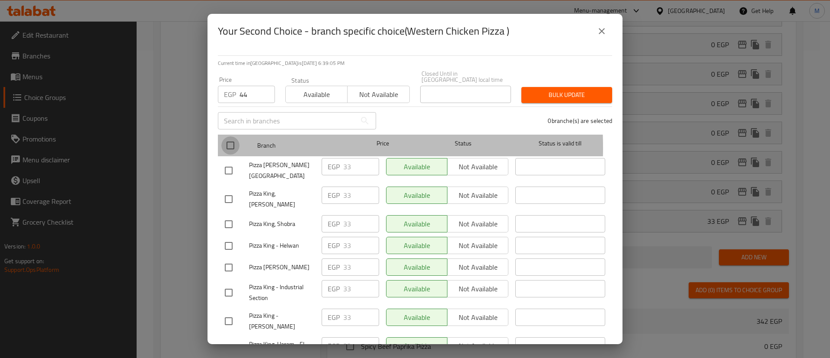
click at [236, 141] on input "checkbox" at bounding box center [230, 145] width 18 height 18
checkbox input "true"
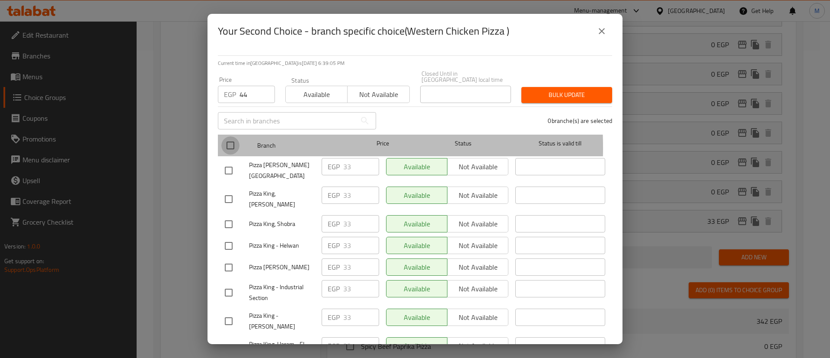
checkbox input "true"
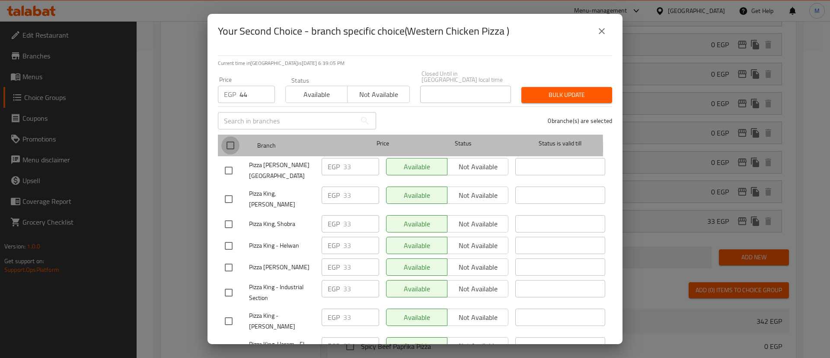
checkbox input "true"
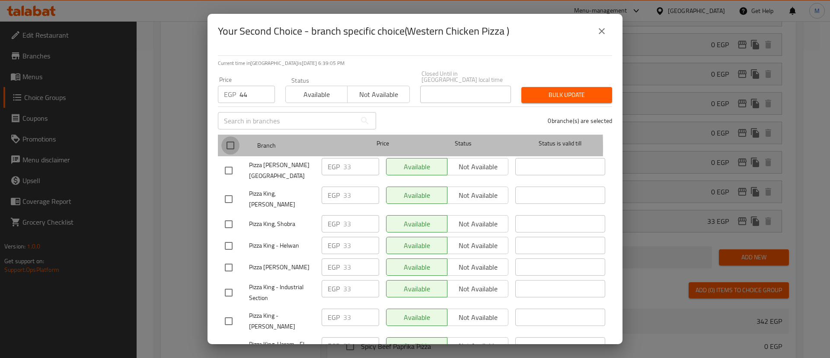
checkbox input "true"
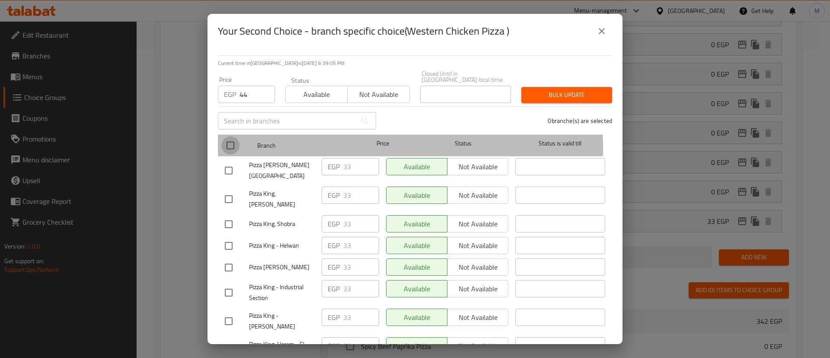
checkbox input "true"
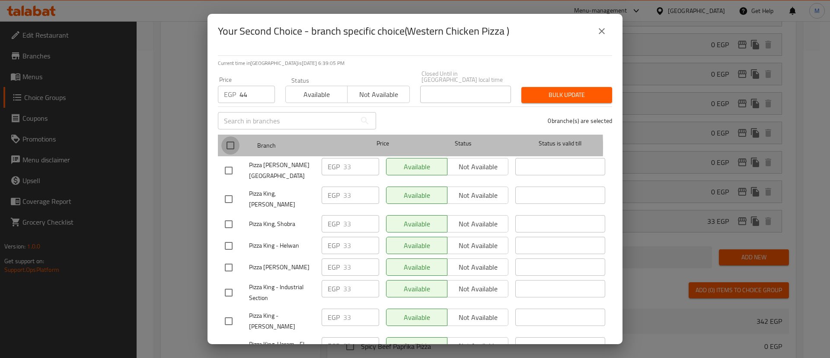
checkbox input "true"
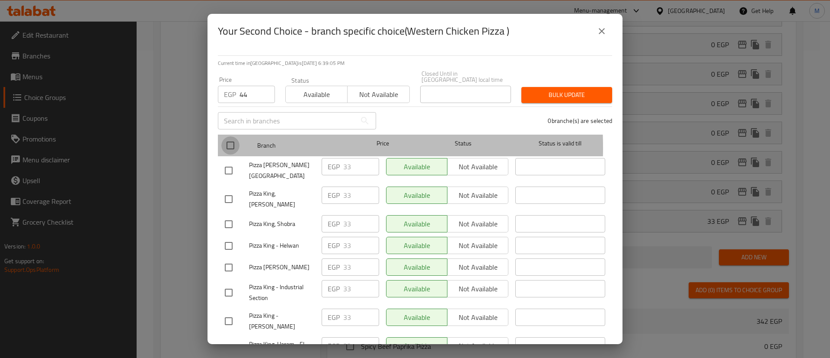
checkbox input "true"
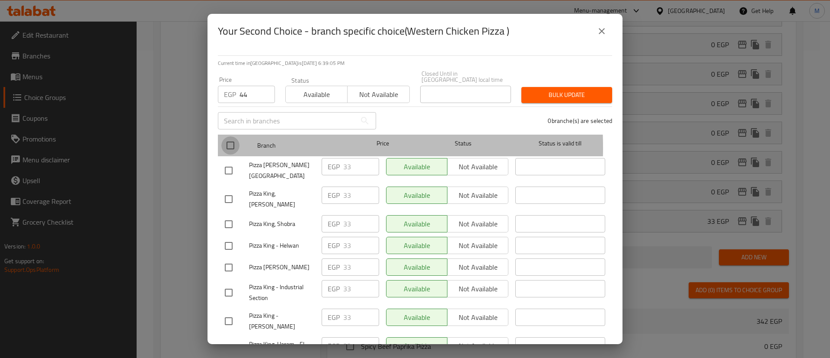
checkbox input "true"
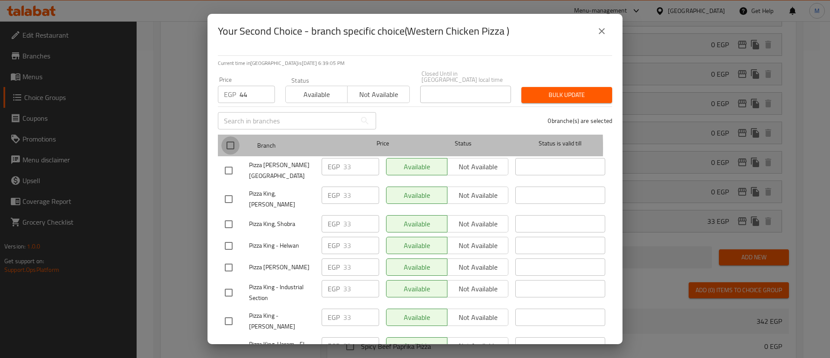
checkbox input "true"
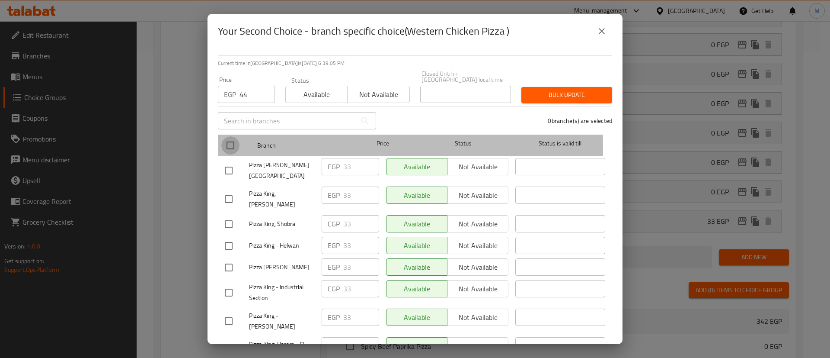
checkbox input "true"
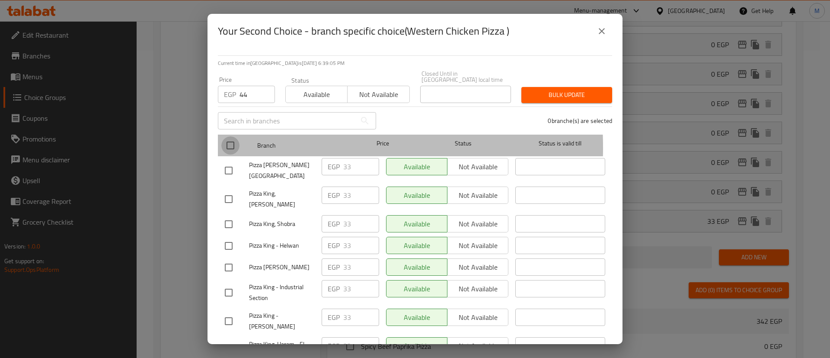
checkbox input "true"
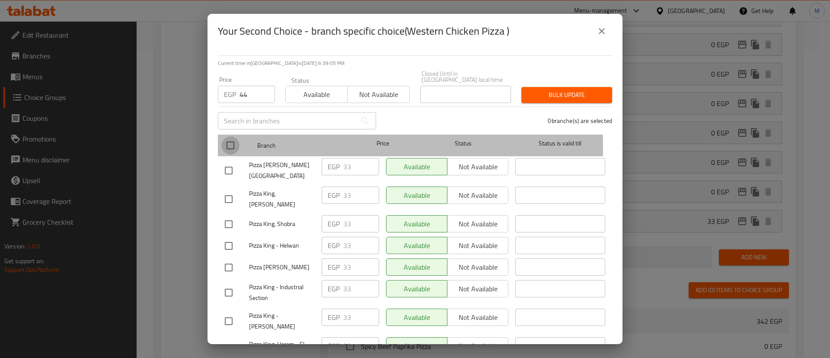
checkbox input "true"
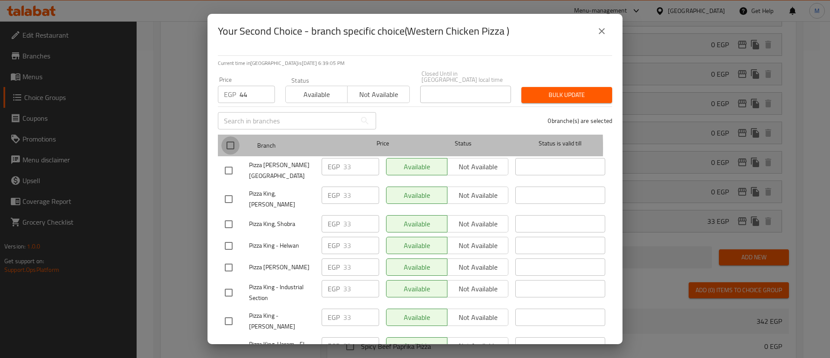
checkbox input "true"
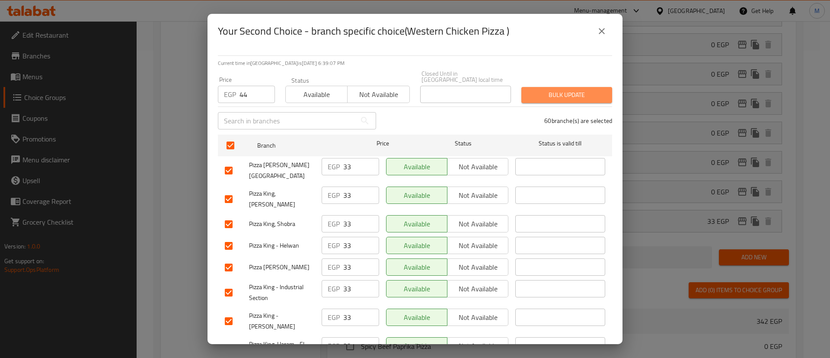
click at [565, 90] on span "Bulk update" at bounding box center [566, 95] width 77 height 11
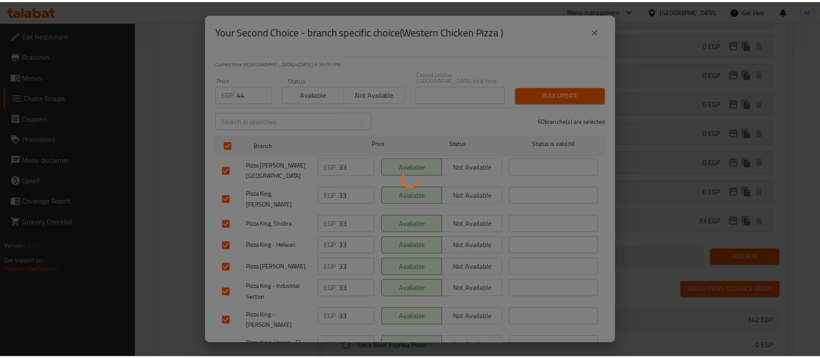
scroll to position [86, 0]
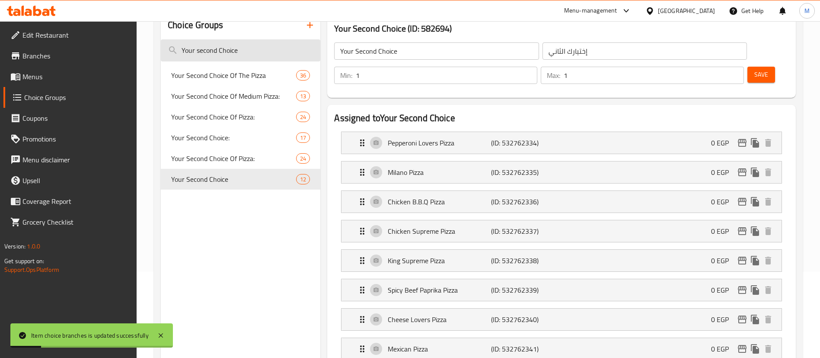
click at [202, 51] on input "Your second Choice" at bounding box center [241, 50] width 160 height 22
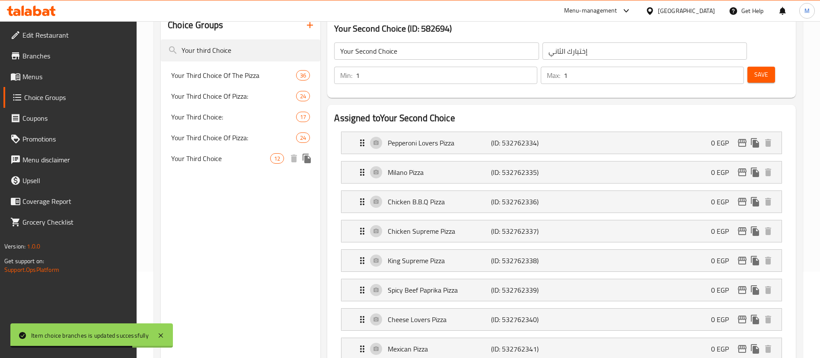
type input "Your third Choice"
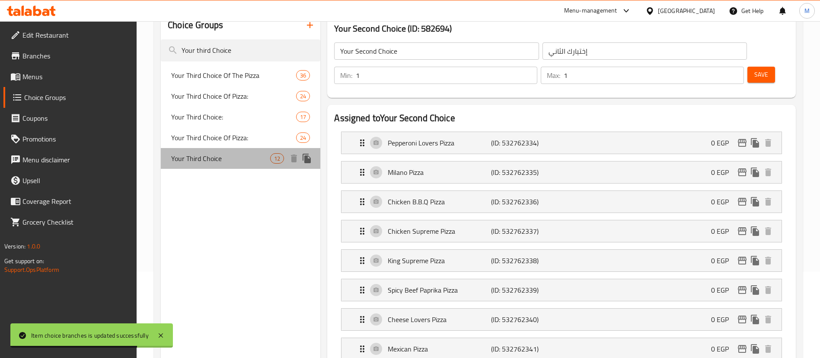
click at [233, 155] on span "Your Third Choice" at bounding box center [220, 158] width 99 height 10
type input "Your Third Choice"
type input "إختيارك الثالث"
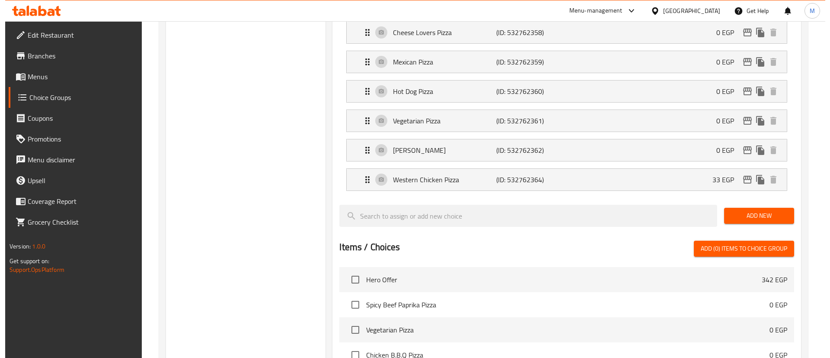
scroll to position [372, 0]
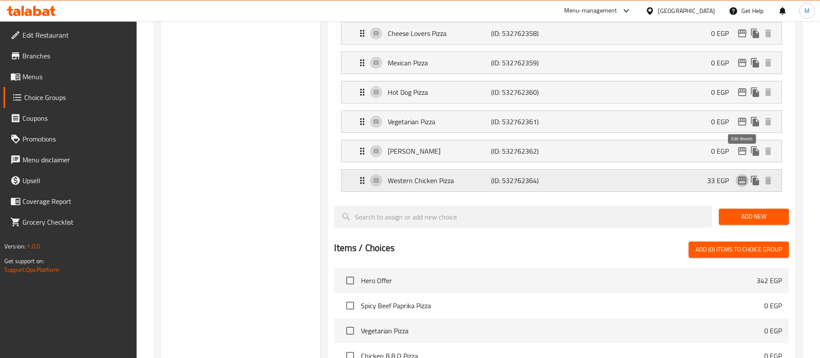
click at [745, 175] on icon "edit" at bounding box center [742, 180] width 10 height 10
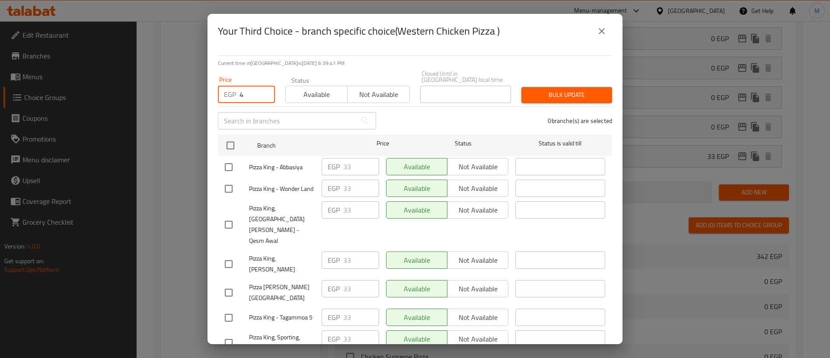
click at [253, 92] on input "4" at bounding box center [257, 94] width 35 height 17
type input "44"
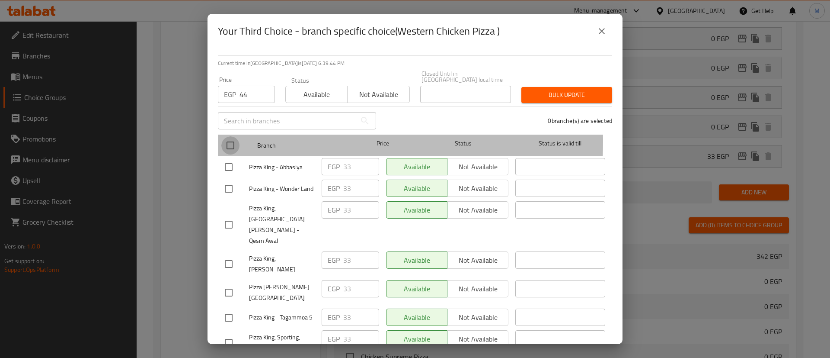
click at [234, 136] on input "checkbox" at bounding box center [230, 145] width 18 height 18
checkbox input "true"
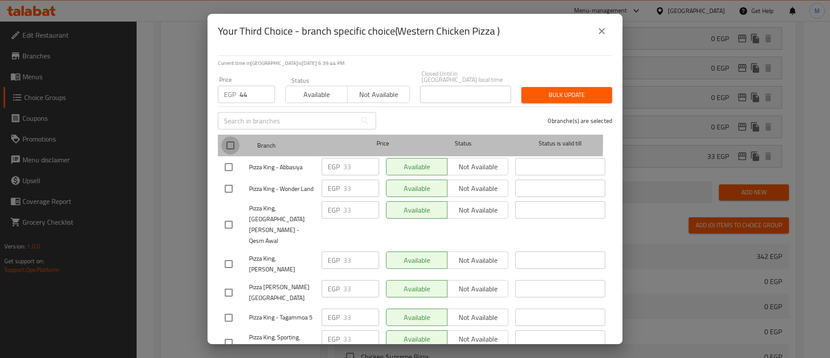
checkbox input "true"
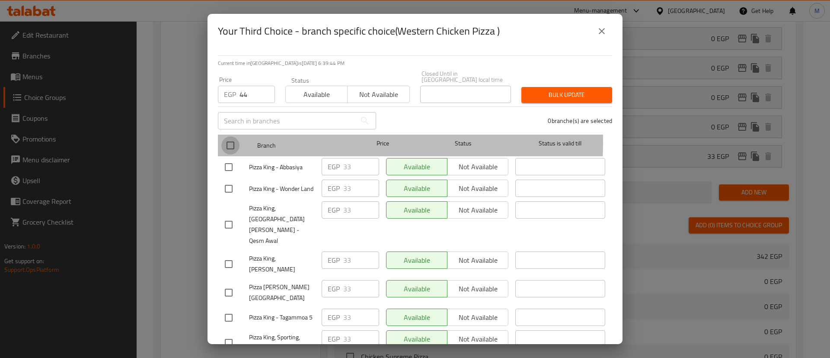
checkbox input "true"
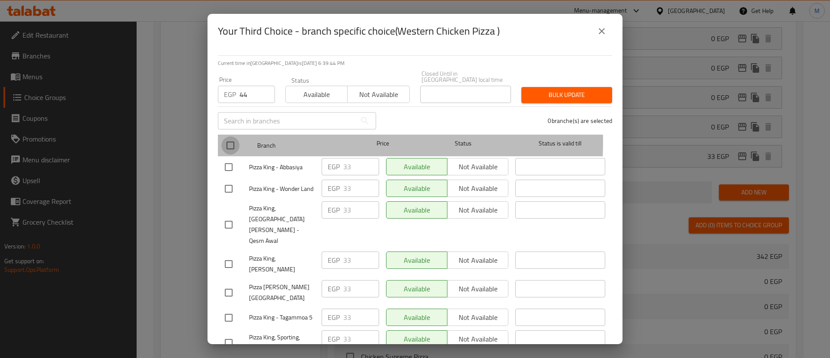
checkbox input "true"
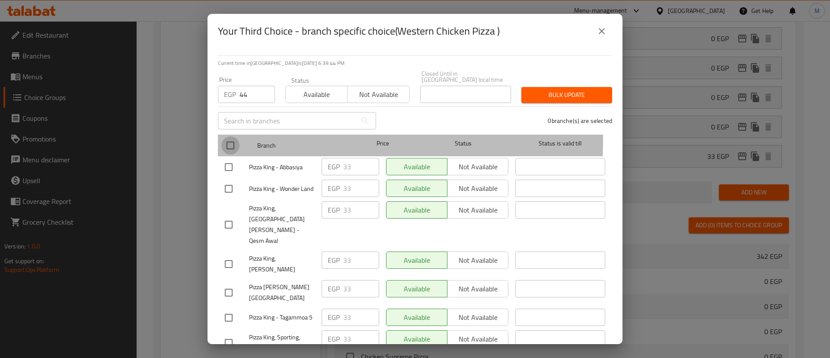
checkbox input "true"
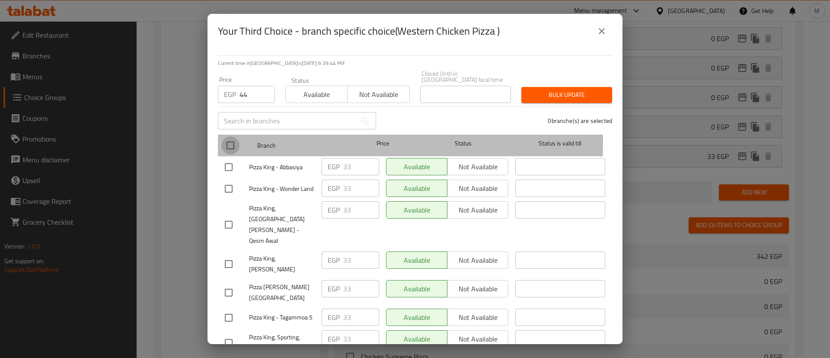
checkbox input "true"
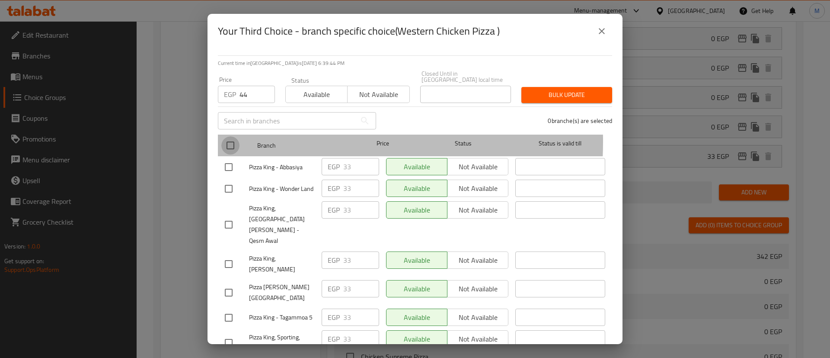
checkbox input "true"
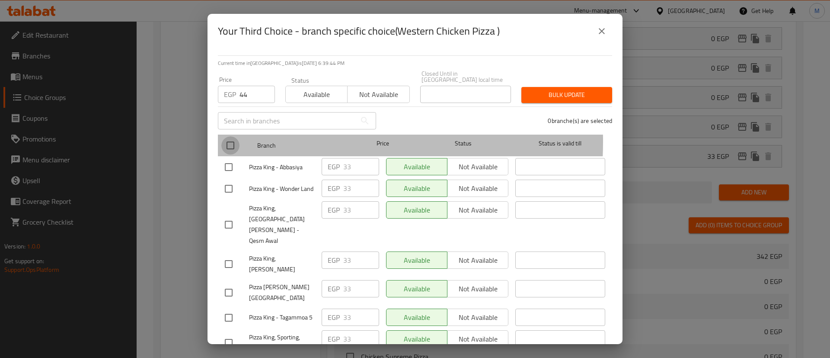
checkbox input "true"
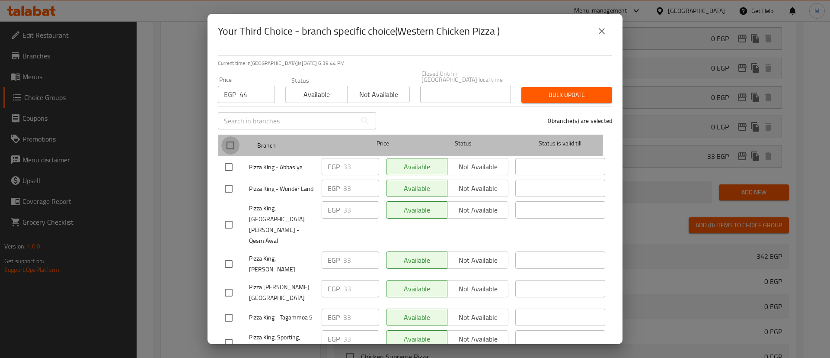
checkbox input "true"
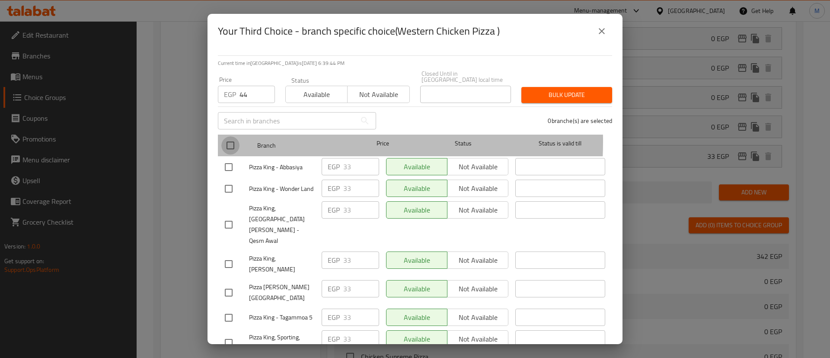
checkbox input "true"
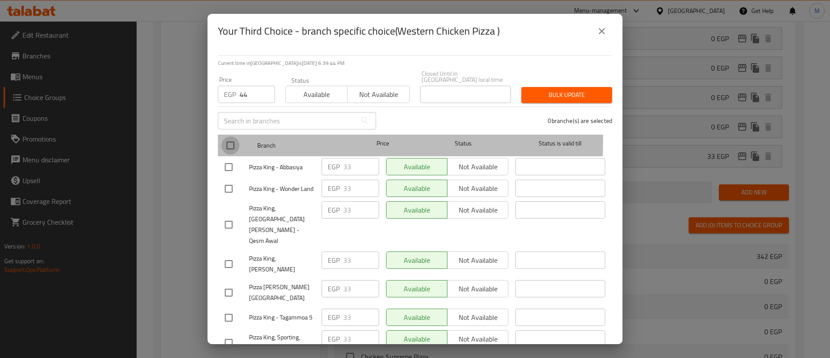
checkbox input "true"
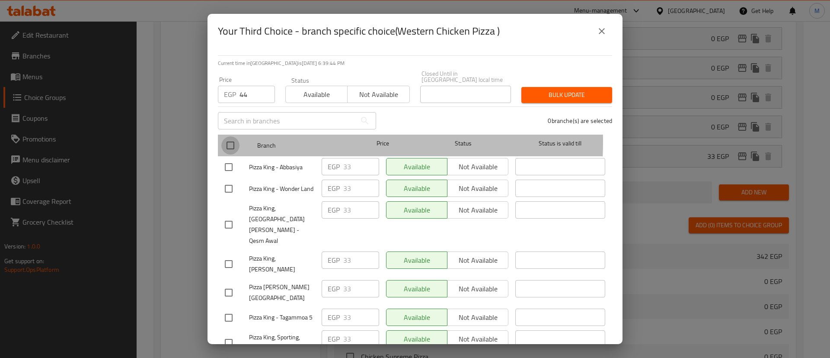
checkbox input "true"
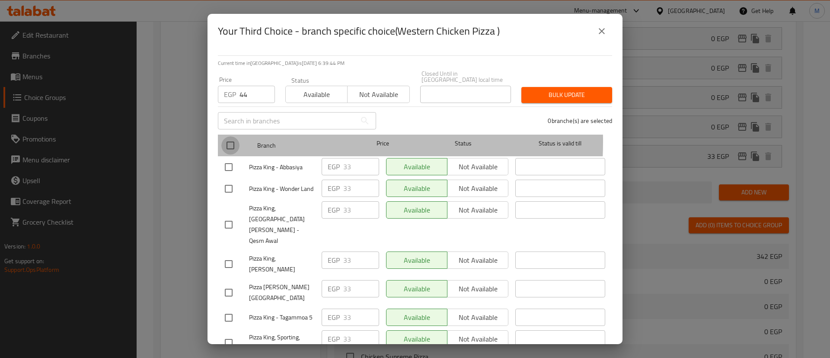
checkbox input "true"
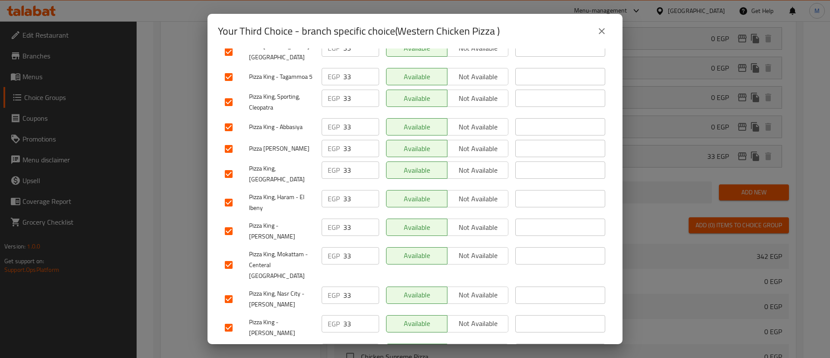
scroll to position [0, 0]
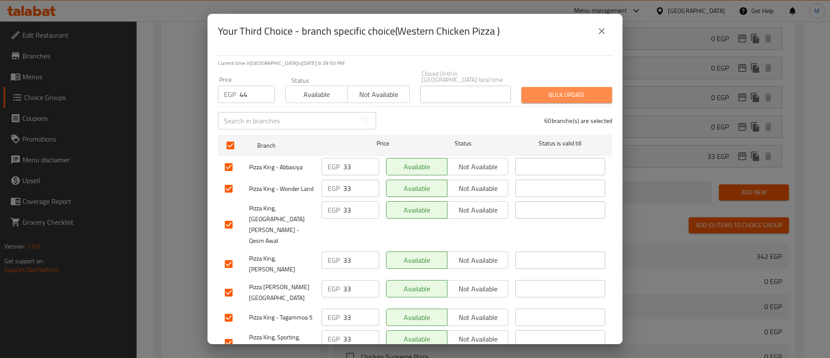
click at [572, 87] on button "Bulk update" at bounding box center [567, 95] width 91 height 16
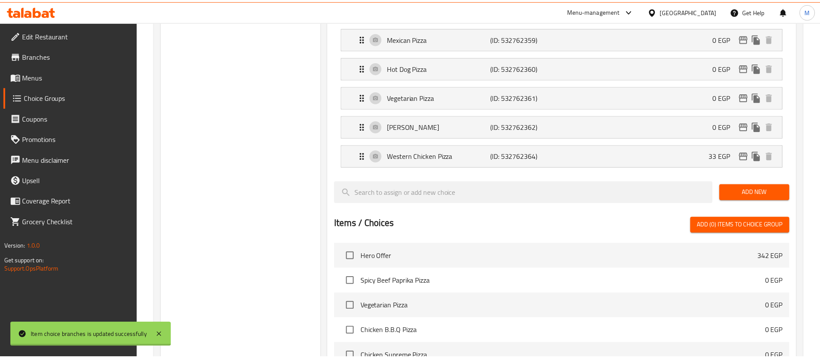
scroll to position [65, 0]
